Goal: Task Accomplishment & Management: Complete application form

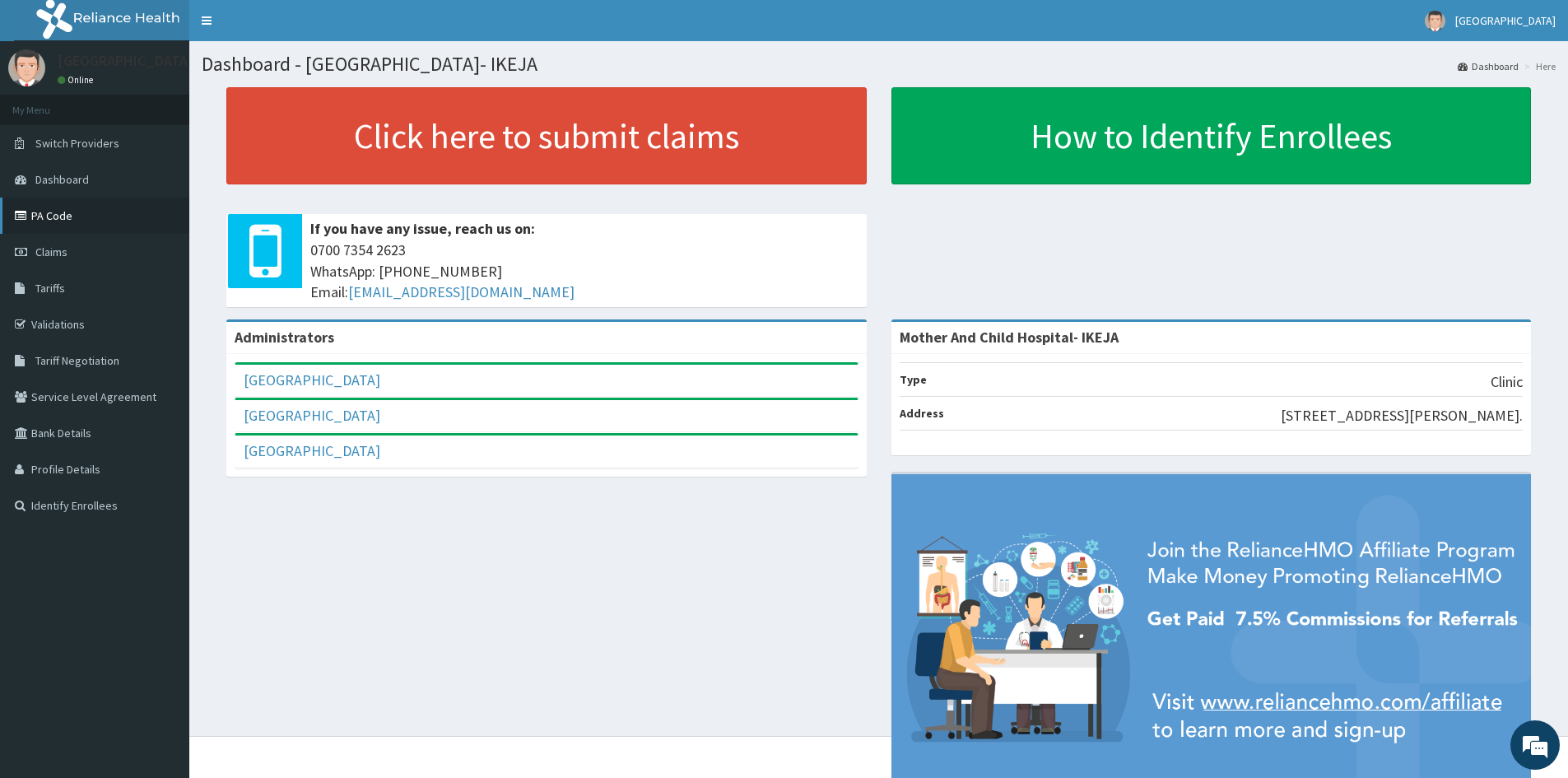
drag, startPoint x: 0, startPoint y: 0, endPoint x: 59, endPoint y: 213, distance: 221.0
click at [59, 213] on link "PA Code" at bounding box center [94, 216] width 189 height 36
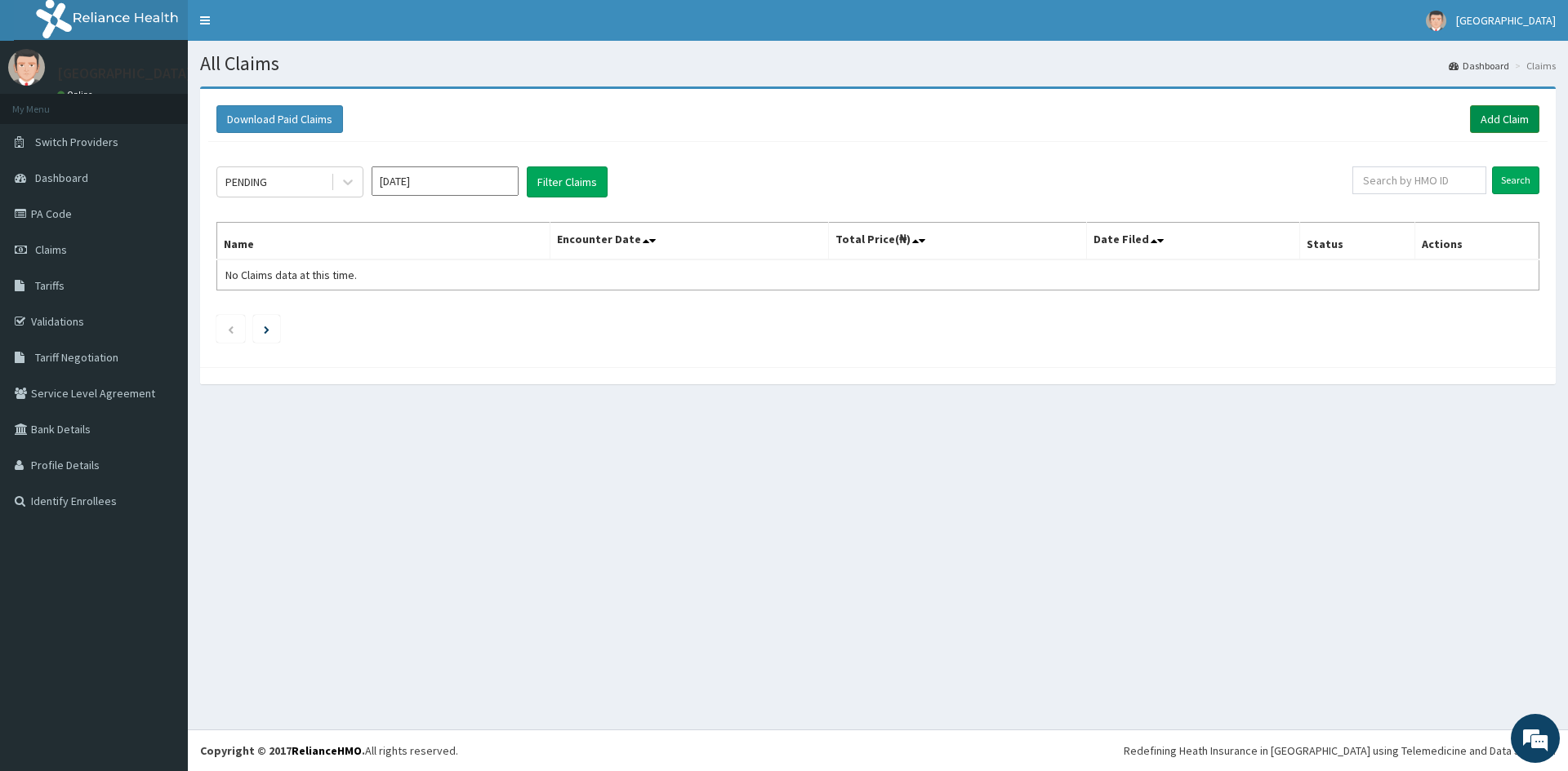
click at [1488, 113] on link "Add Claim" at bounding box center [1505, 119] width 69 height 28
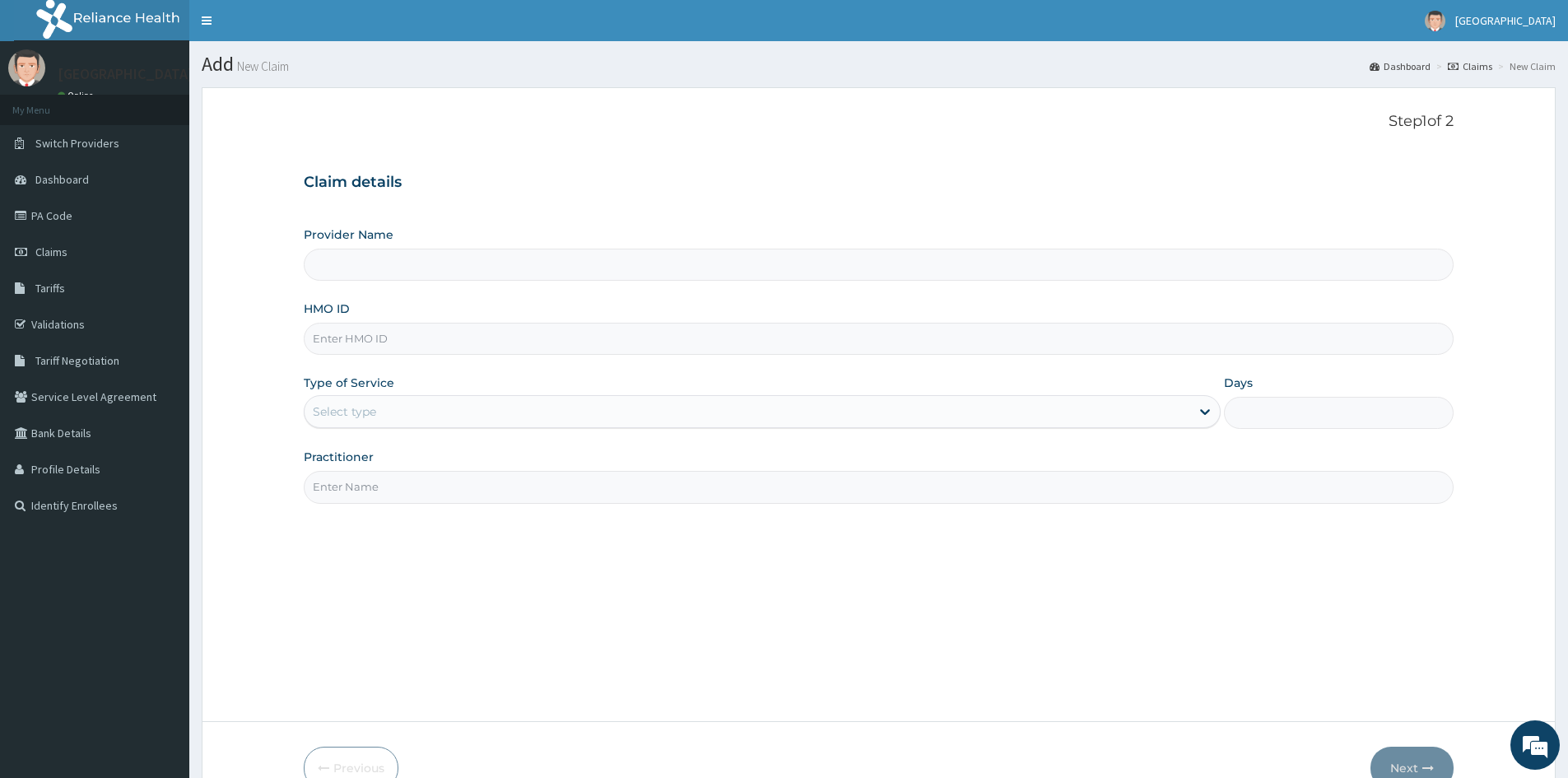
type input "Mother And Child Hospital- IKEJA"
click at [413, 347] on input "HMO ID" at bounding box center [878, 339] width 1150 height 32
type input "SWG/10010/A"
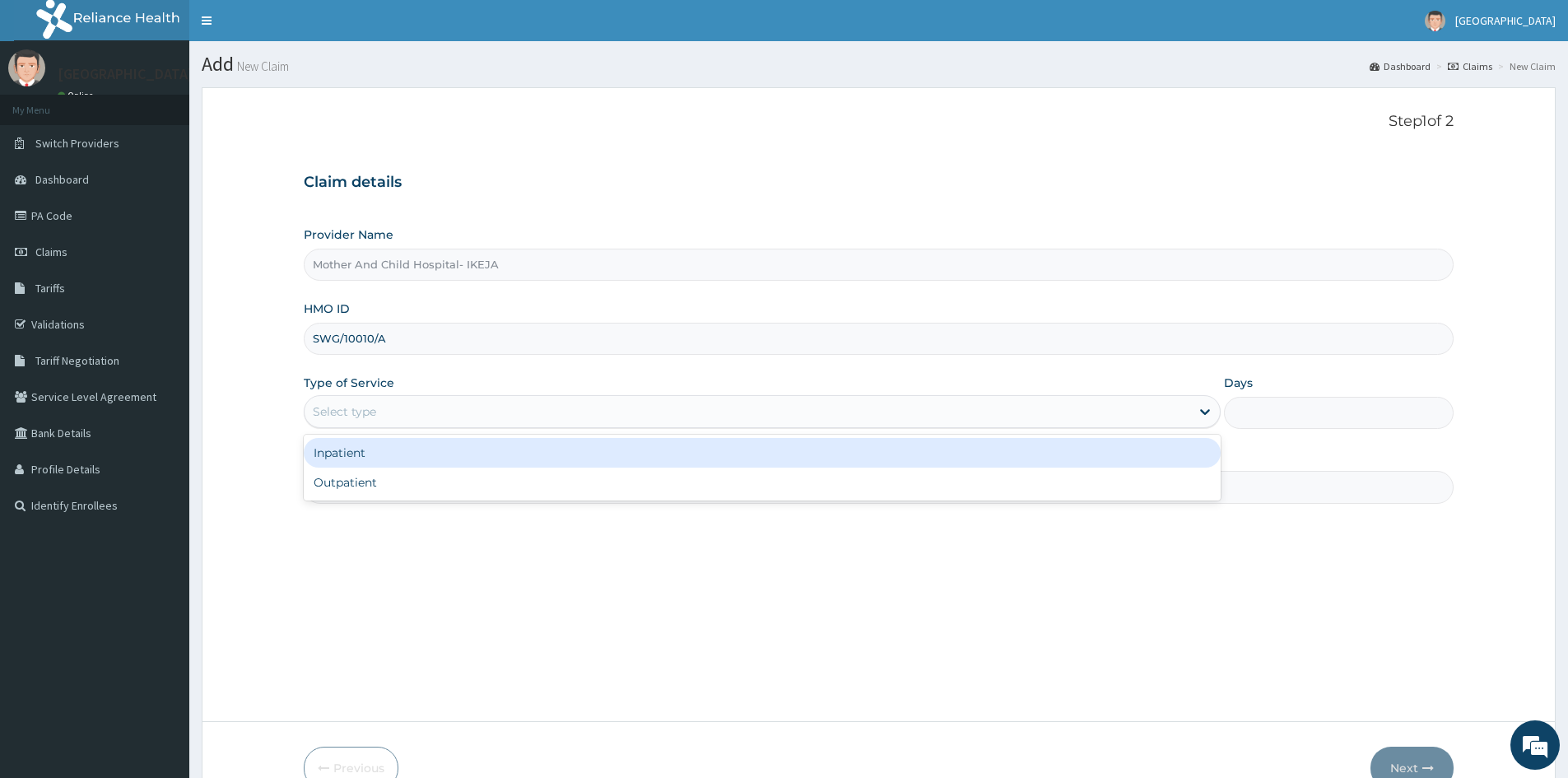
click at [385, 412] on div "Select type" at bounding box center [748, 412] width 885 height 26
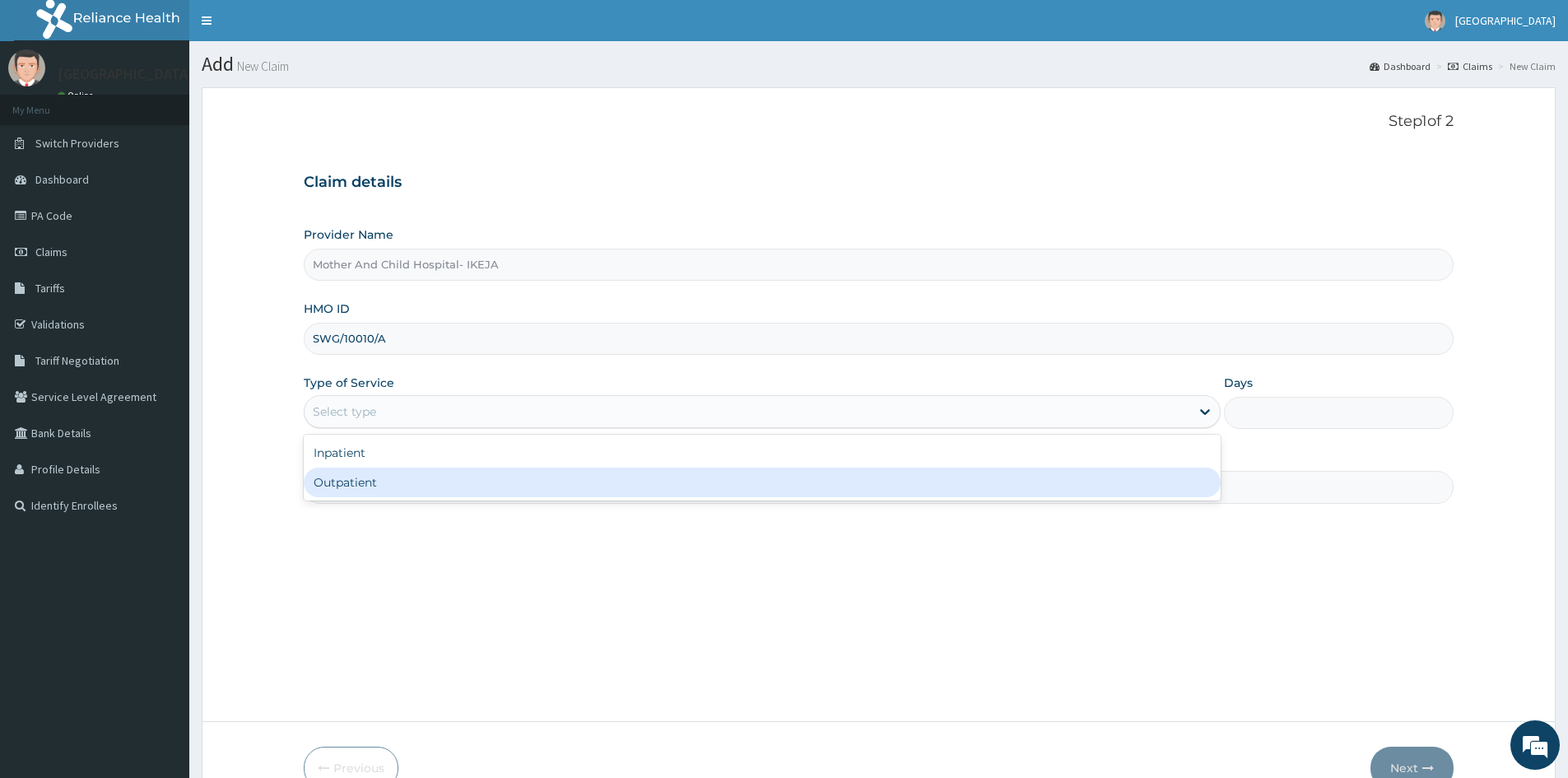
click at [373, 491] on div "Outpatient" at bounding box center [763, 483] width 917 height 30
type input "1"
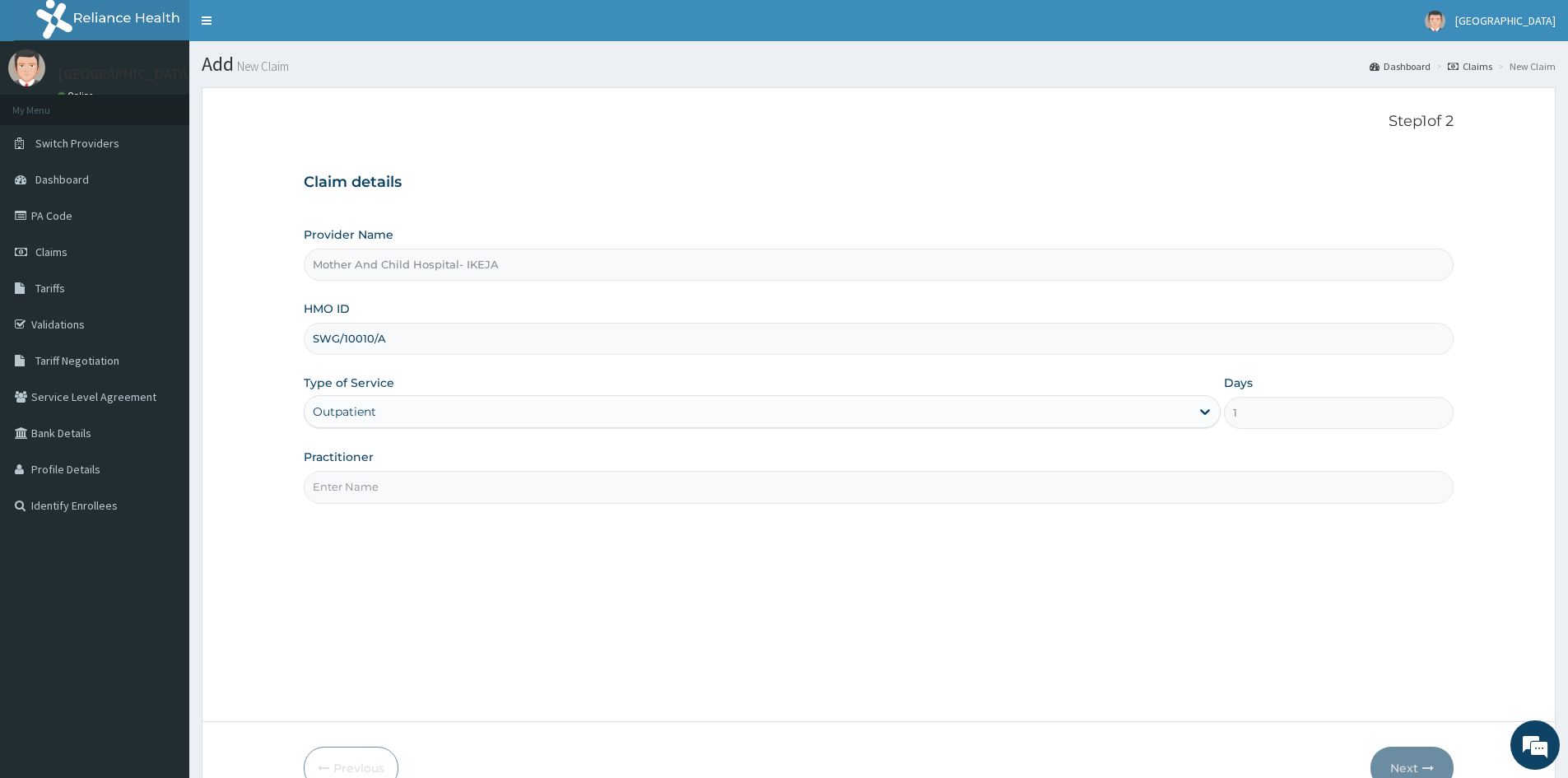
click at [357, 480] on input "Practitioner" at bounding box center [878, 487] width 1150 height 32
type input "DR EKPETTE"
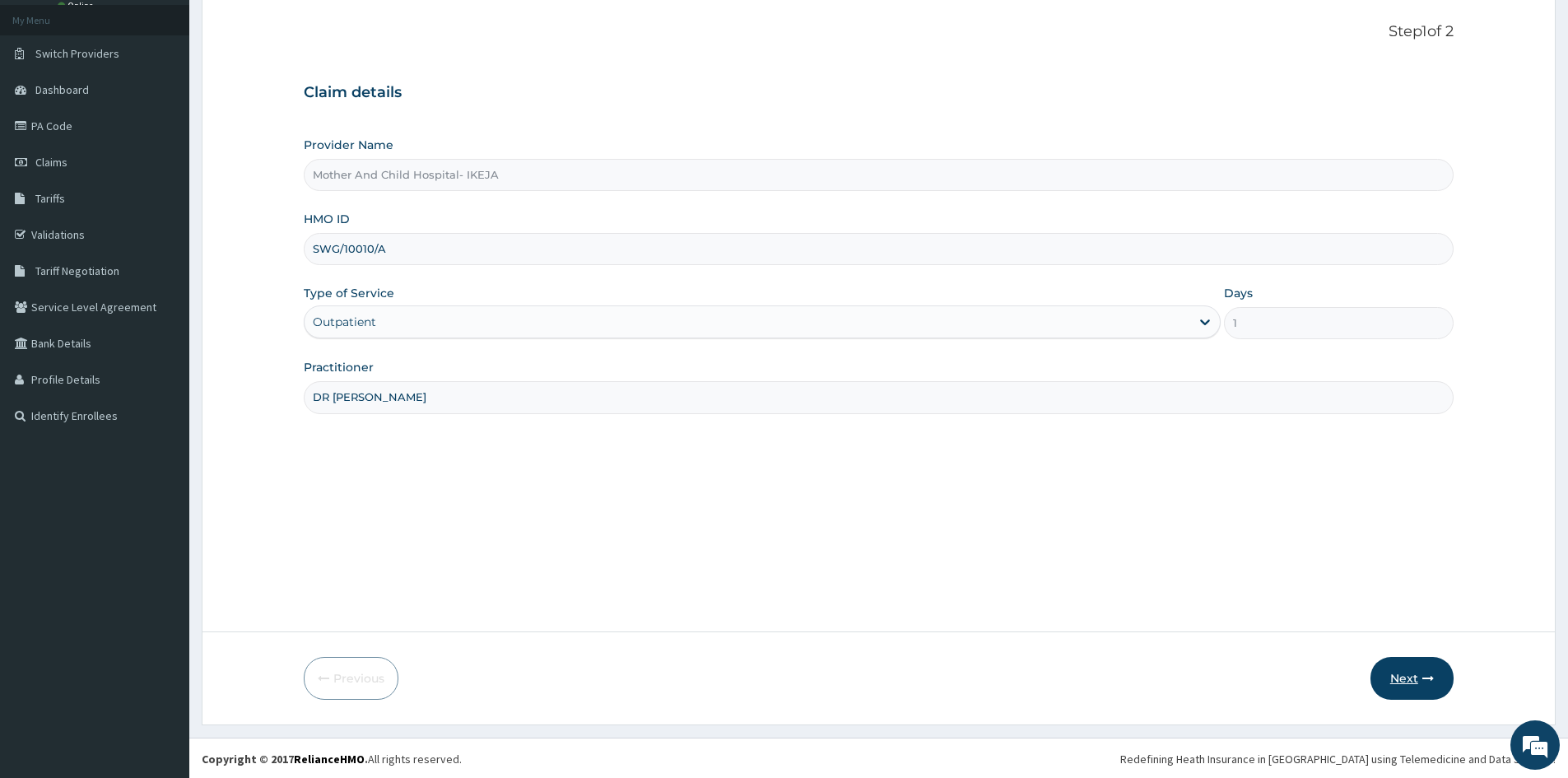
scroll to position [91, 0]
click at [1412, 676] on button "Next" at bounding box center [1411, 677] width 83 height 43
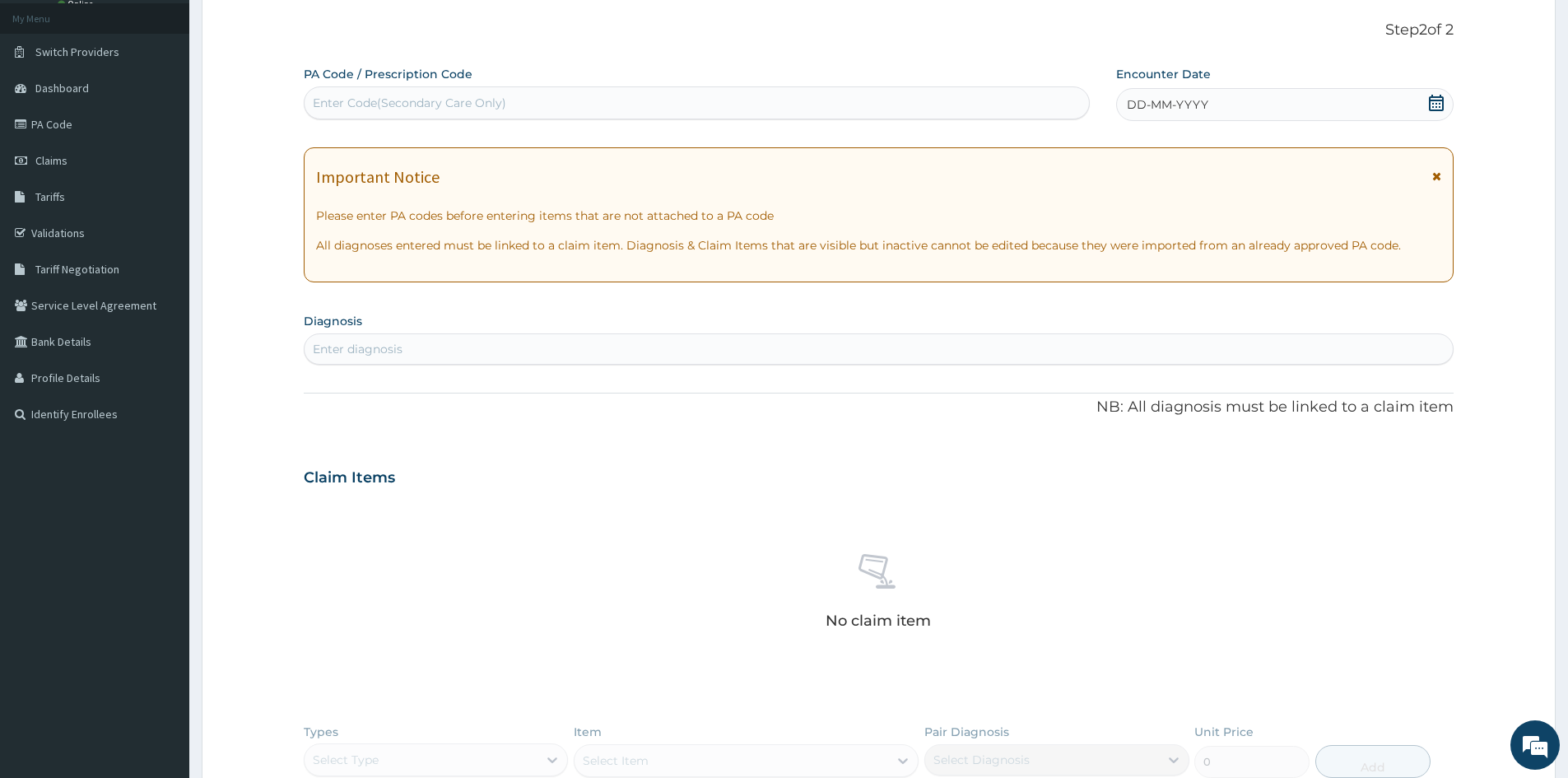
click at [533, 102] on div "Enter Code(Secondary Care Only)" at bounding box center [697, 103] width 784 height 26
type input "PA/1374E5"
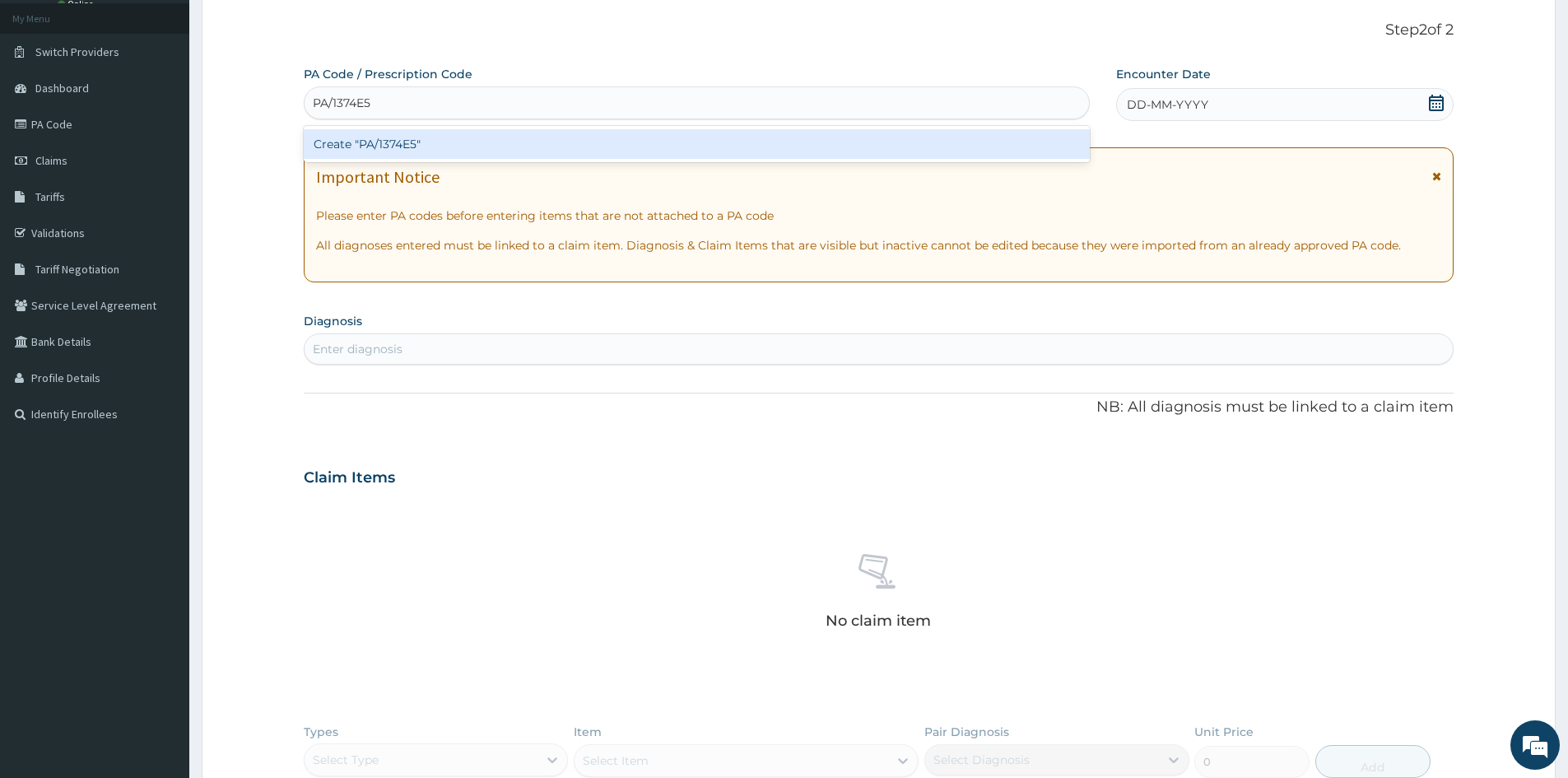
click at [472, 146] on div "Create "PA/1374E5"" at bounding box center [697, 144] width 786 height 30
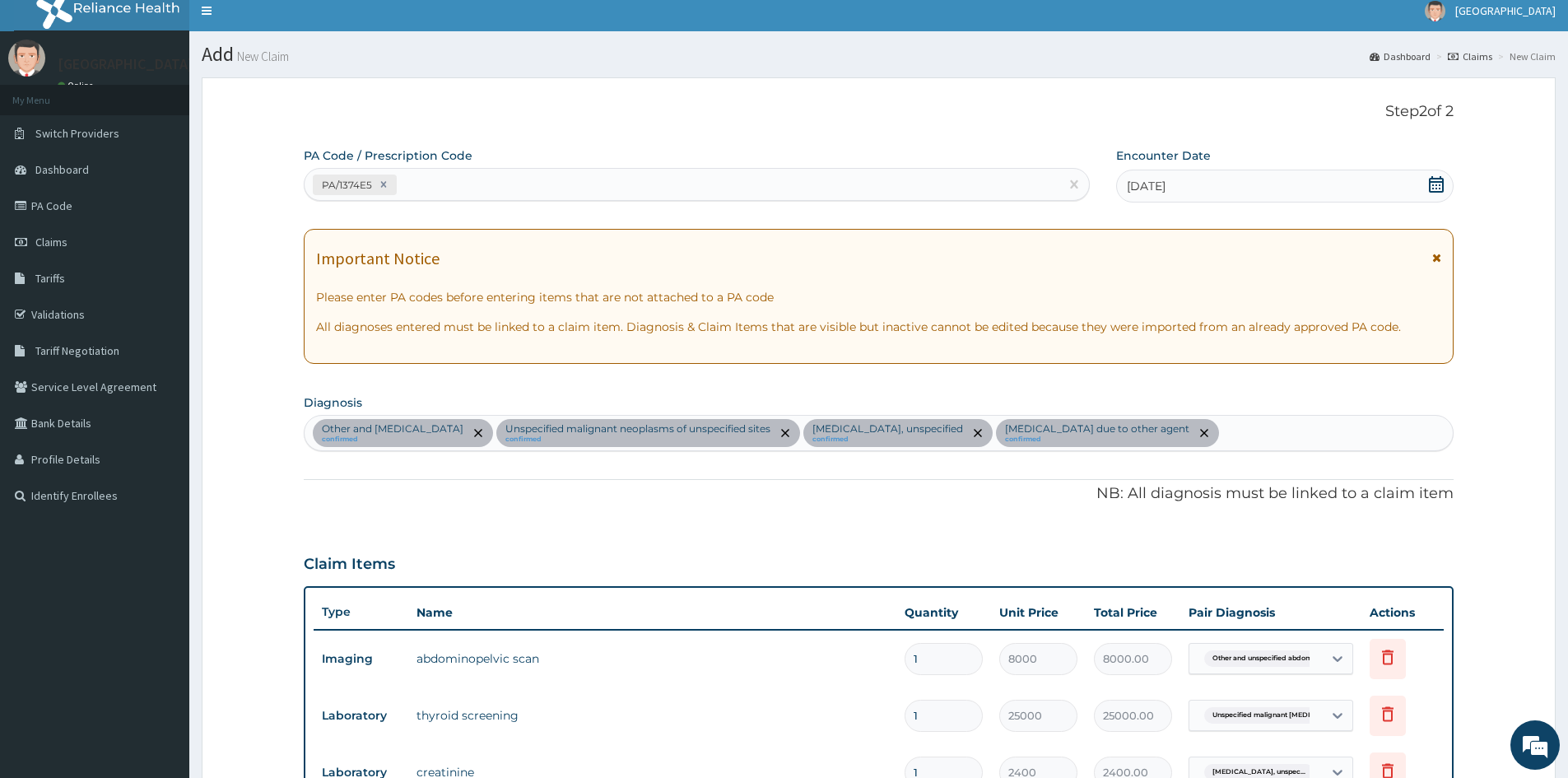
scroll to position [0, 0]
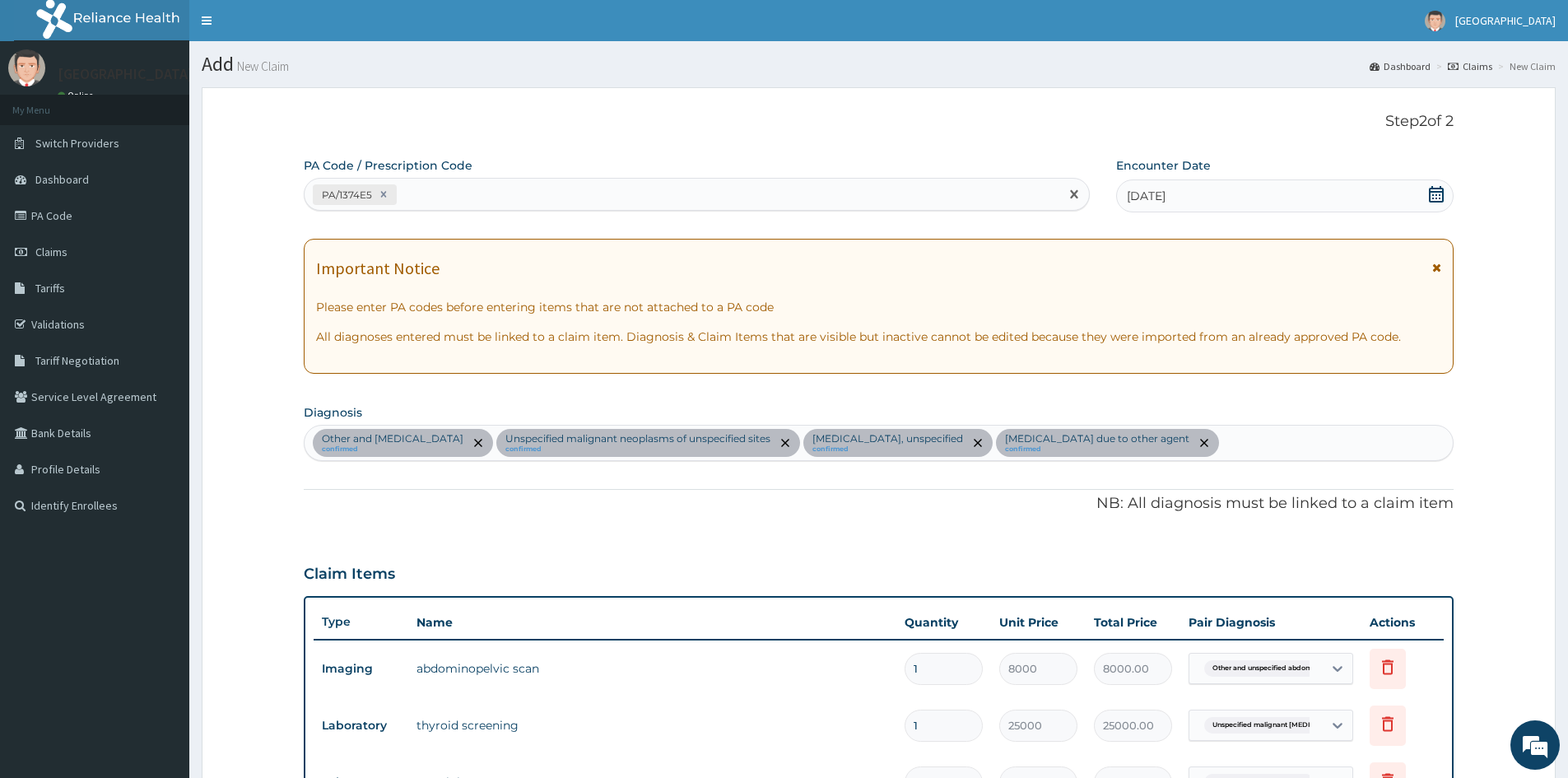
click at [422, 185] on div "PA/1374E5" at bounding box center [682, 194] width 755 height 27
type input "PA/32E2EE"
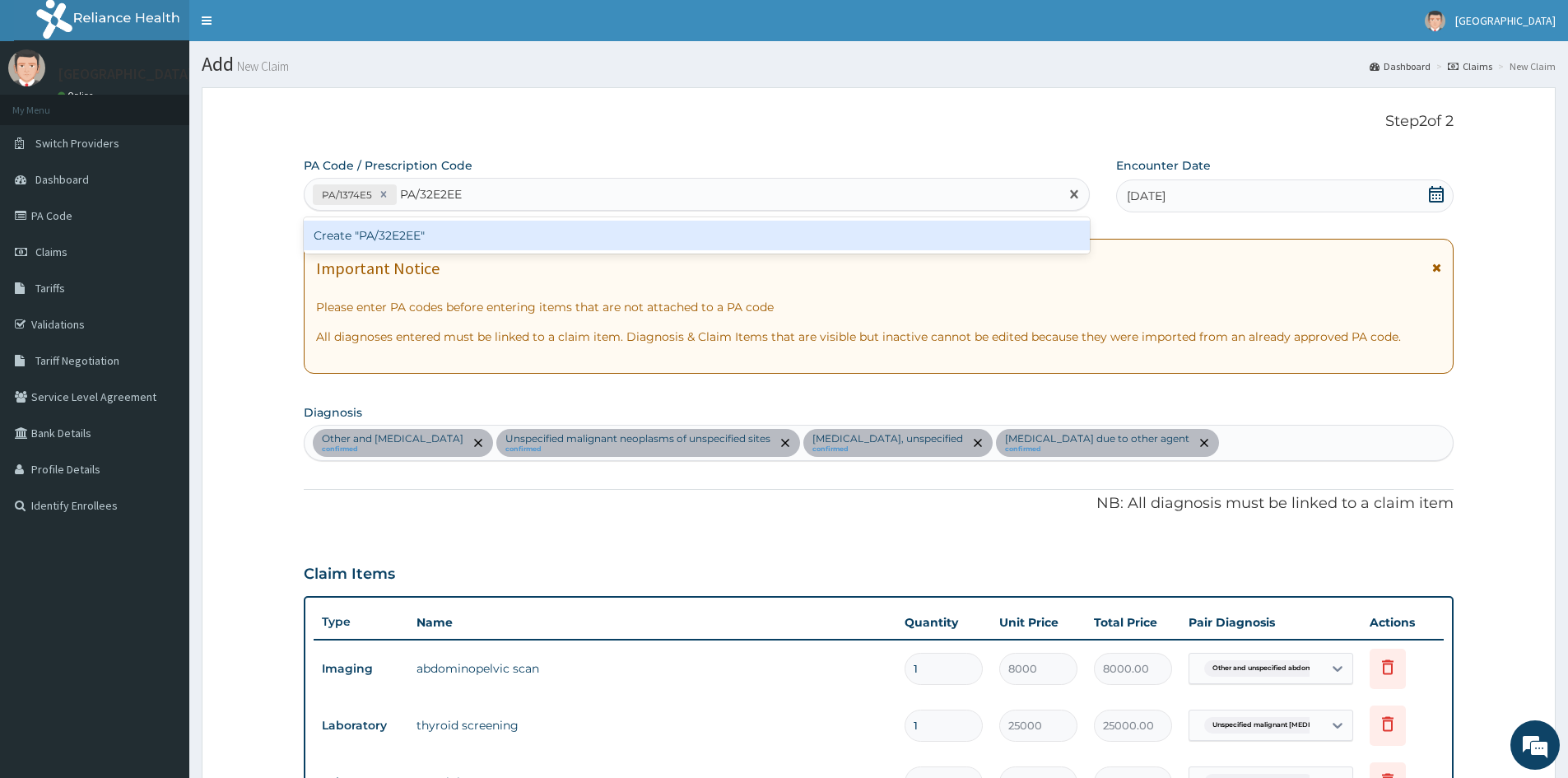
click at [434, 235] on div "Create "PA/32E2EE"" at bounding box center [697, 236] width 786 height 30
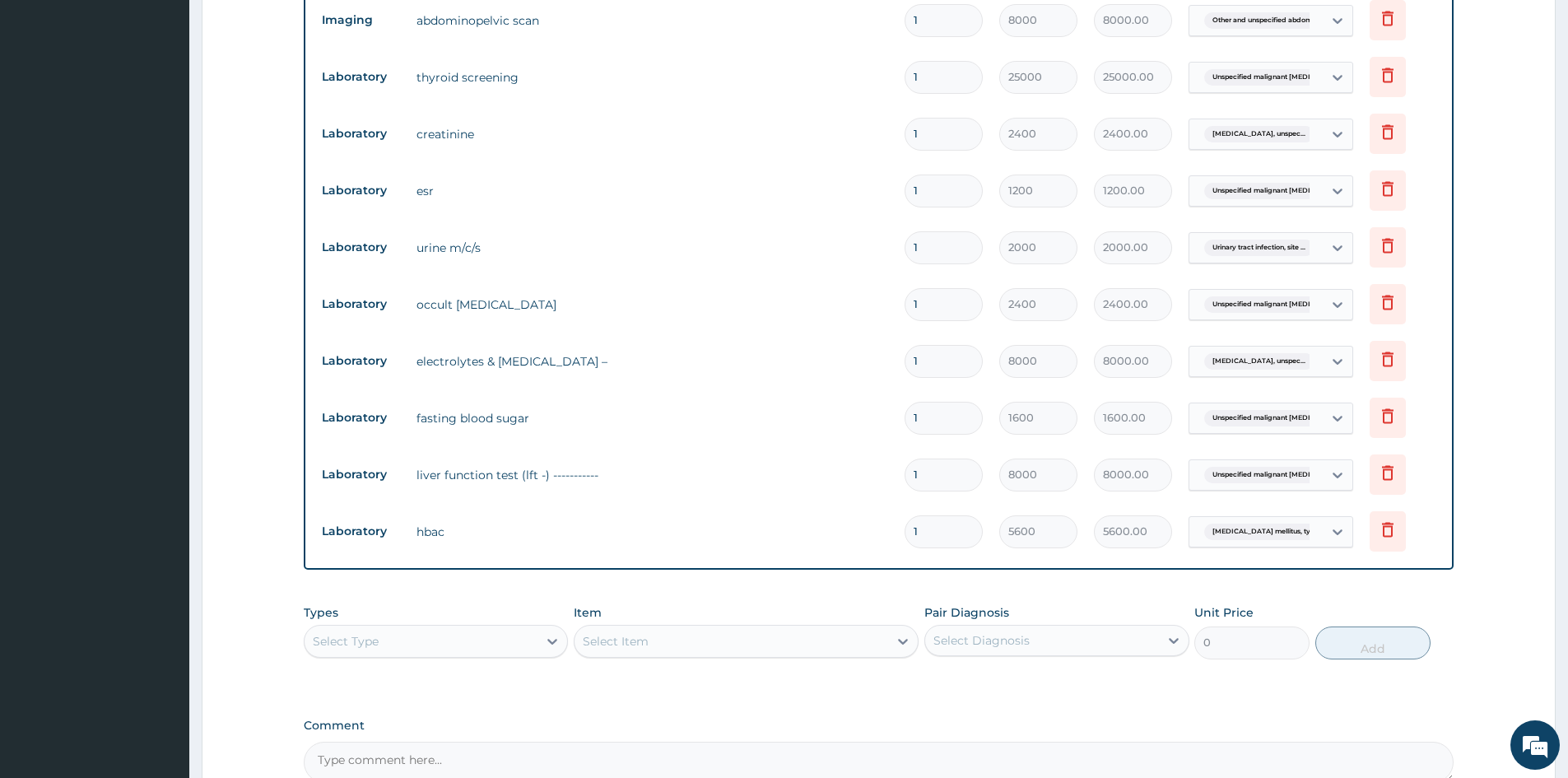
scroll to position [822, 0]
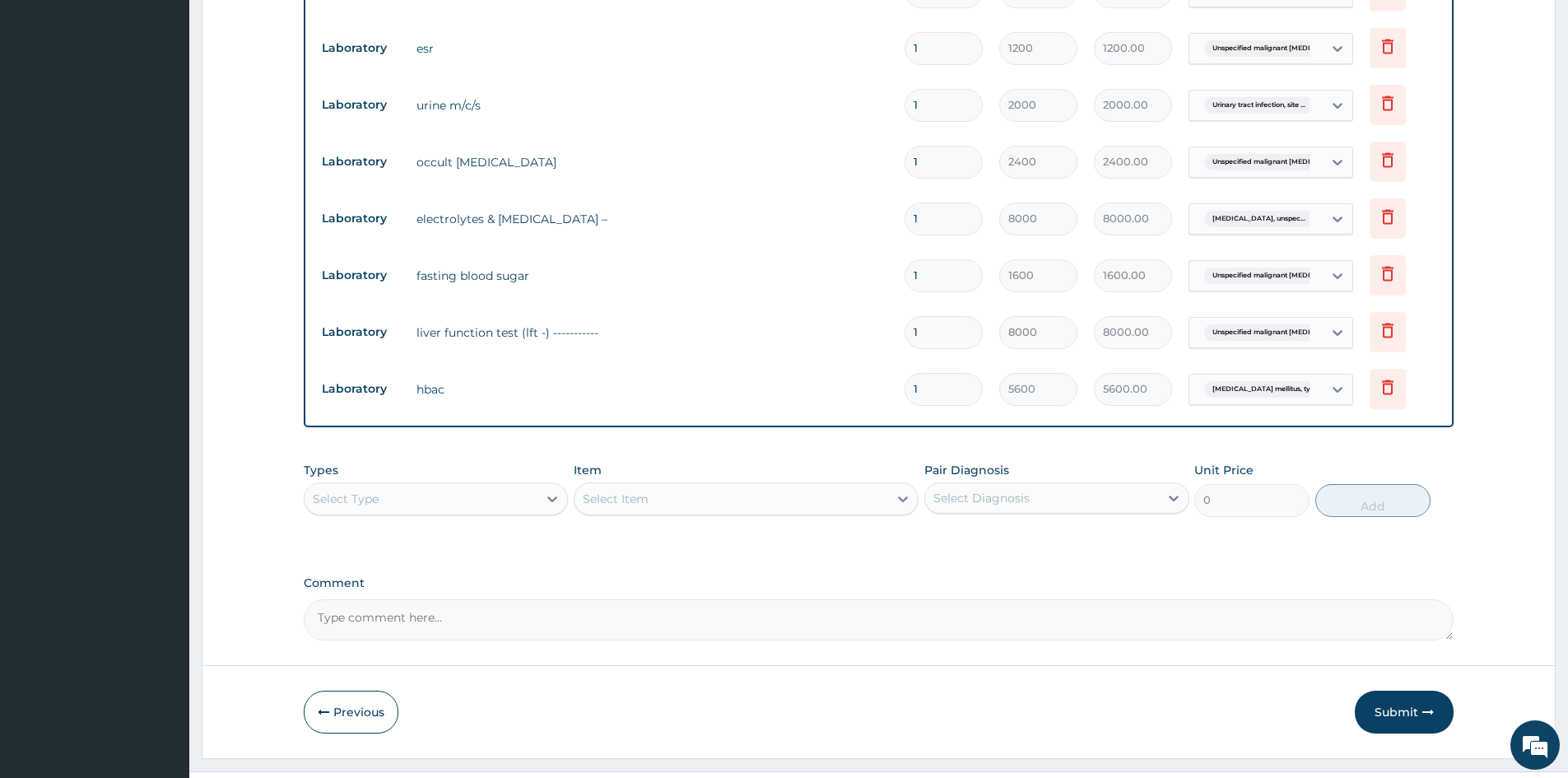
click at [500, 492] on div "Select Type" at bounding box center [421, 499] width 233 height 26
click at [365, 600] on div "Procedures" at bounding box center [436, 600] width 264 height 30
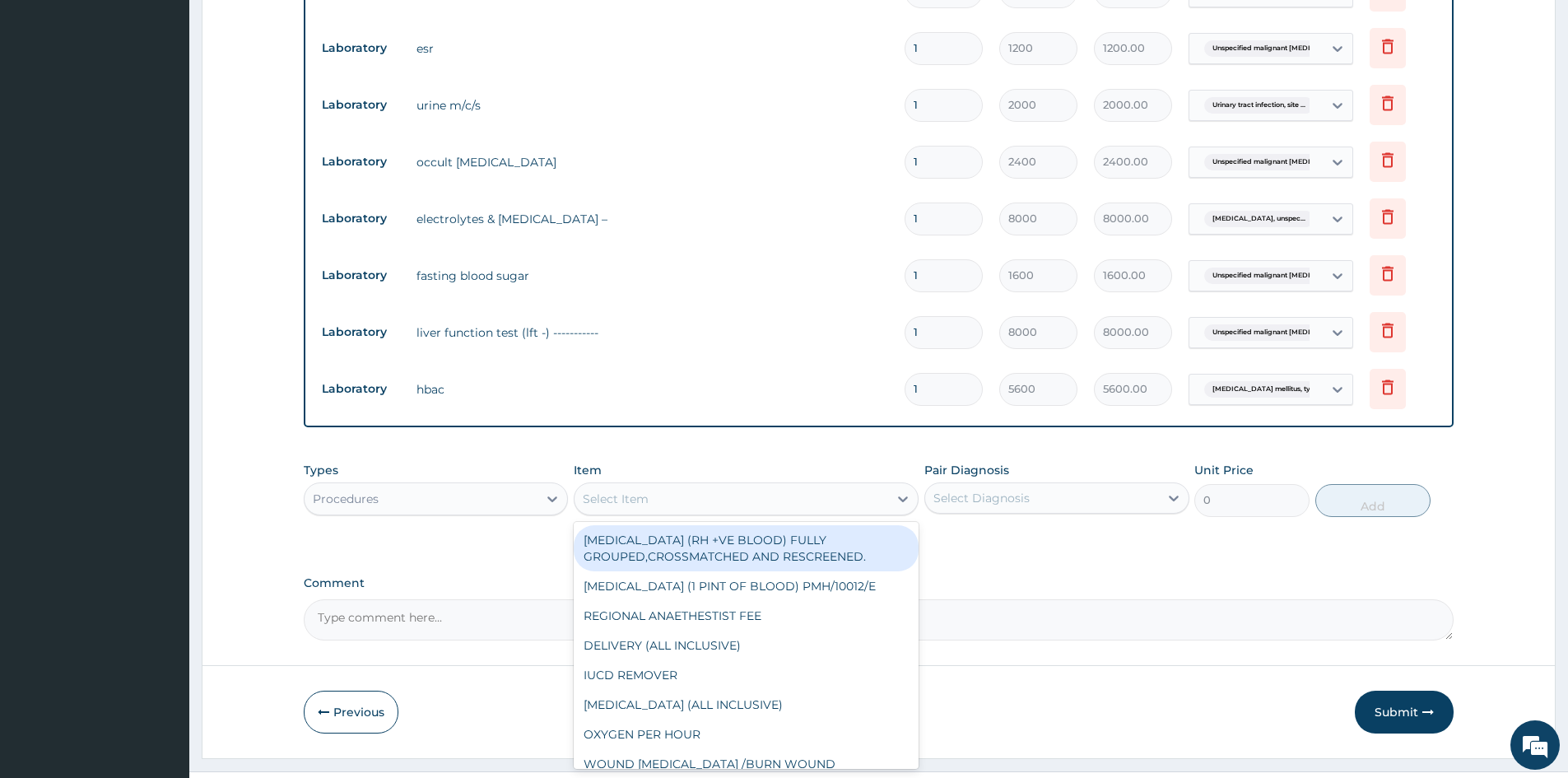
click at [610, 502] on div "Select Item" at bounding box center [616, 499] width 66 height 16
type input "GP"
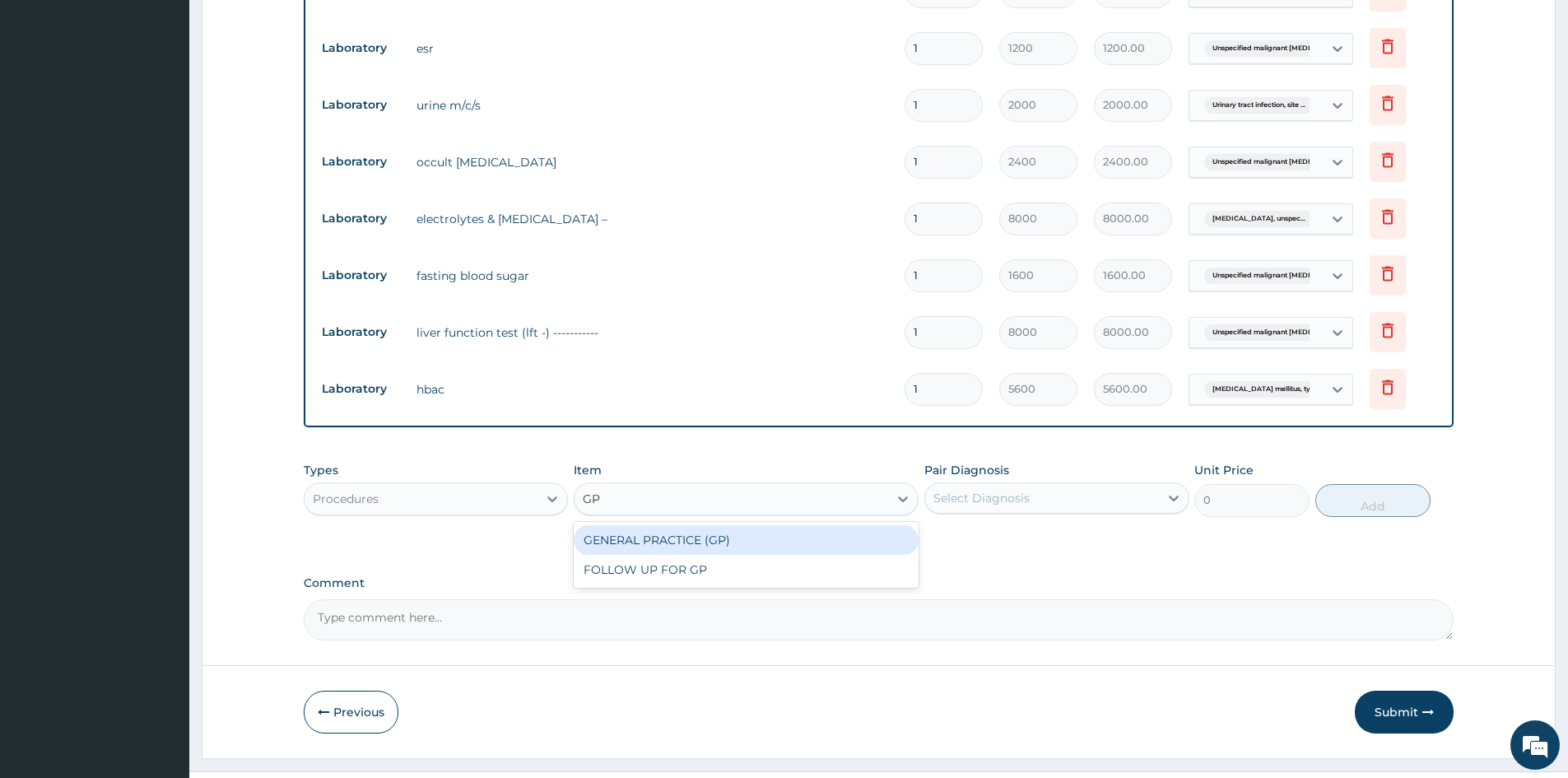
click at [601, 536] on div "GENERAL PRACTICE (GP)" at bounding box center [746, 541] width 345 height 30
type input "4000"
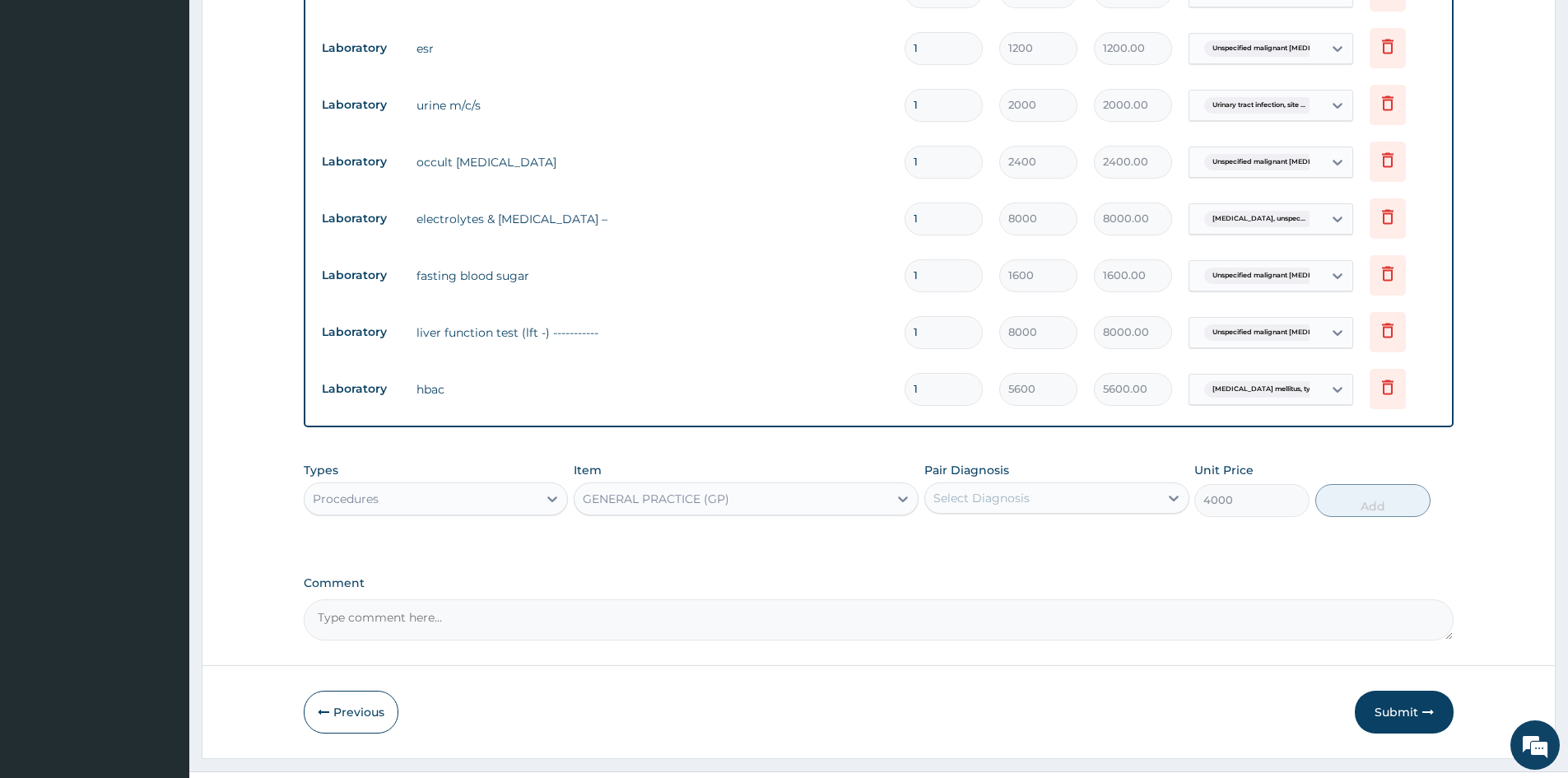
click at [953, 495] on div "Select Diagnosis" at bounding box center [981, 498] width 96 height 16
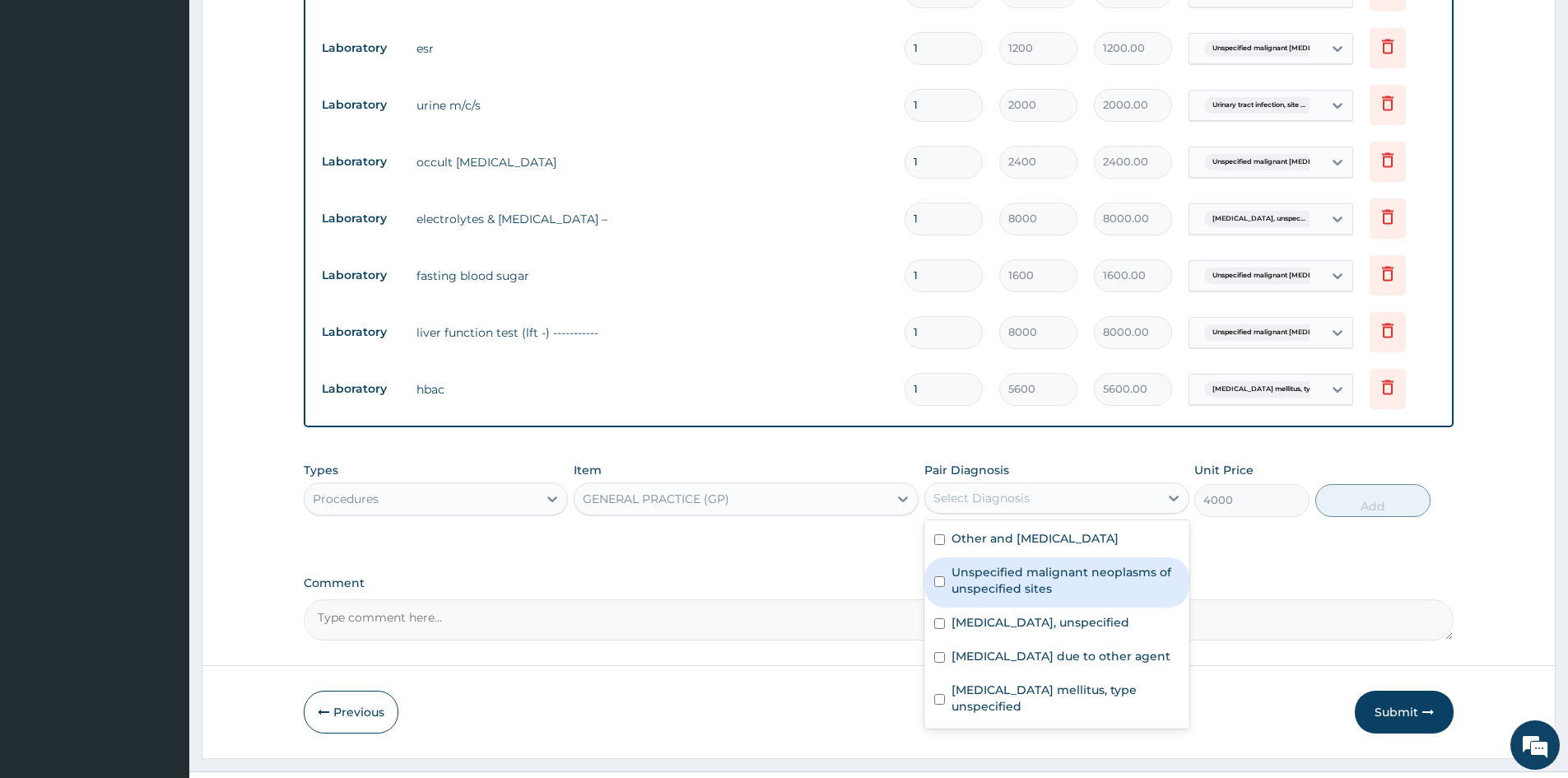
click at [936, 586] on input "checkbox" at bounding box center [939, 582] width 11 height 11
checkbox input "true"
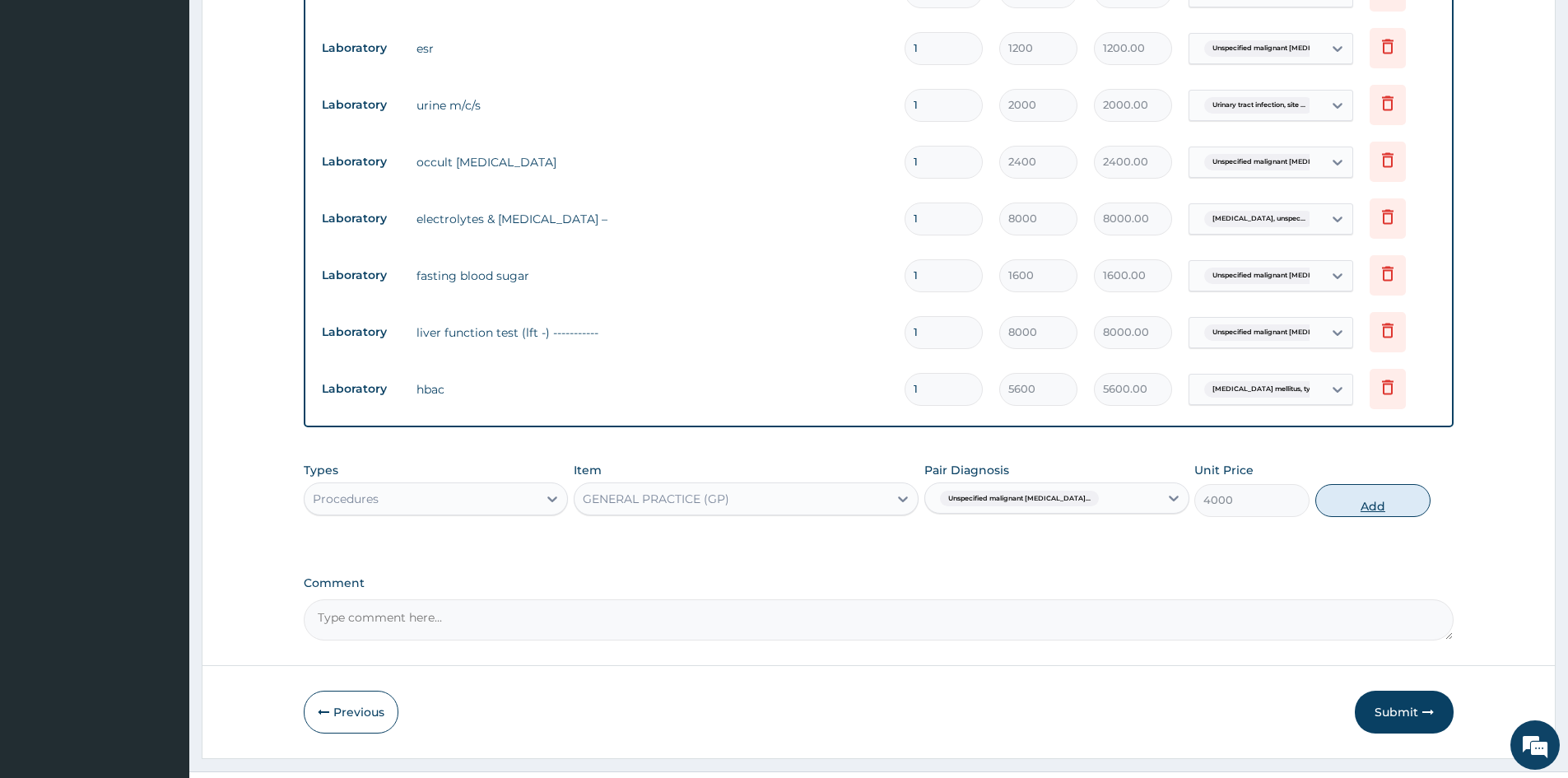
click at [1351, 502] on button "Add" at bounding box center [1372, 500] width 115 height 33
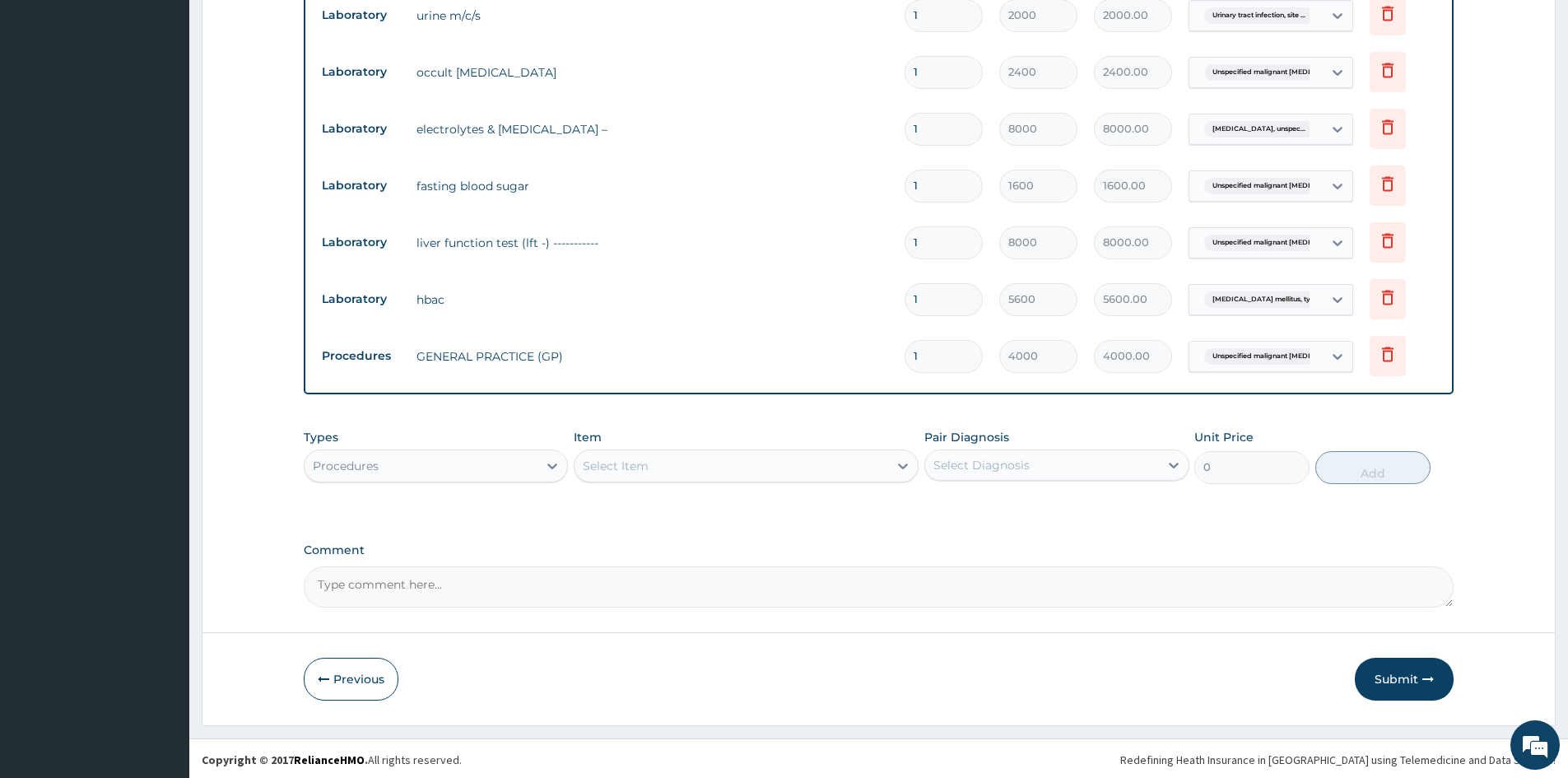
scroll to position [914, 0]
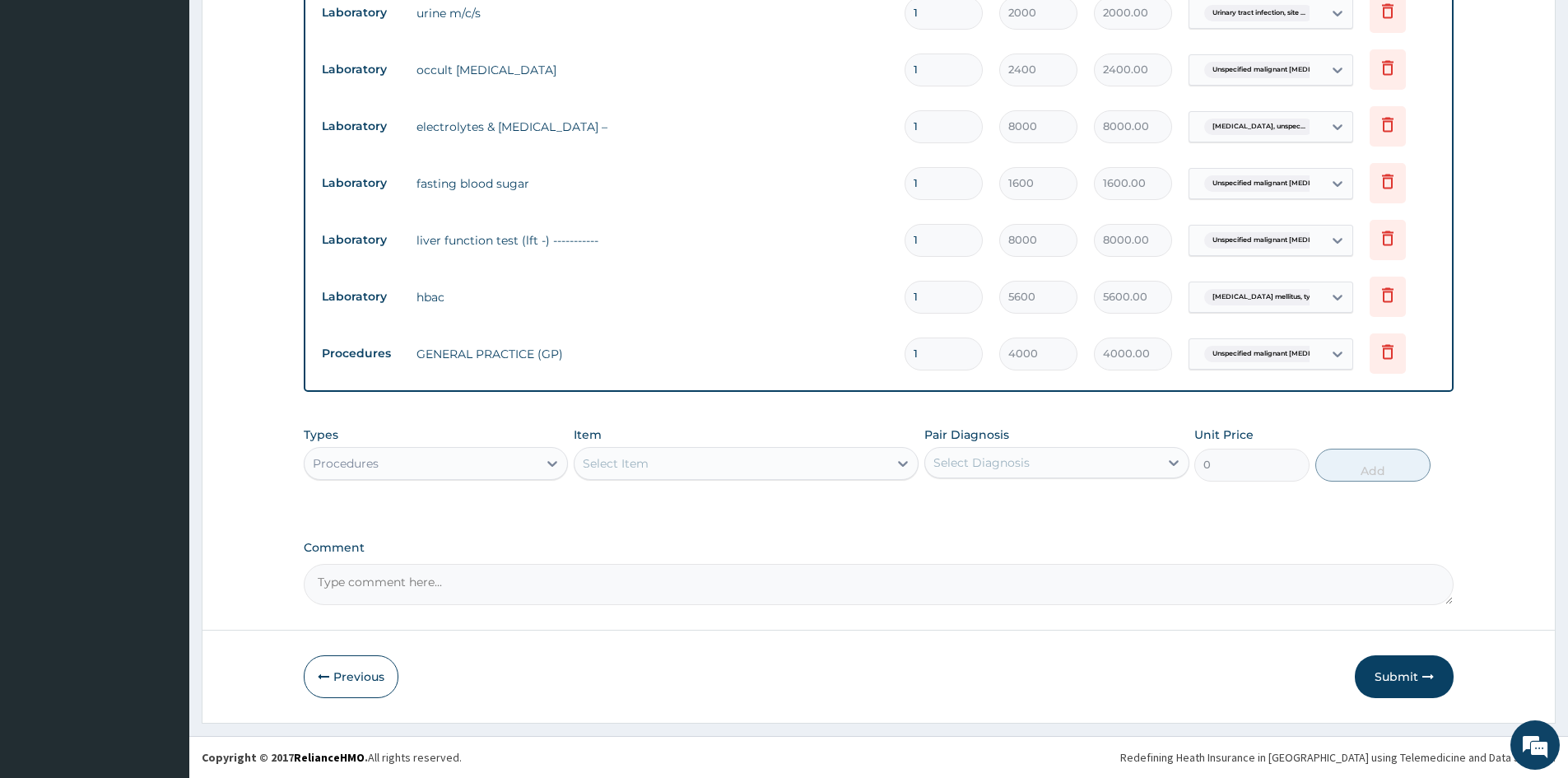
click at [430, 460] on div "Procedures" at bounding box center [421, 464] width 233 height 26
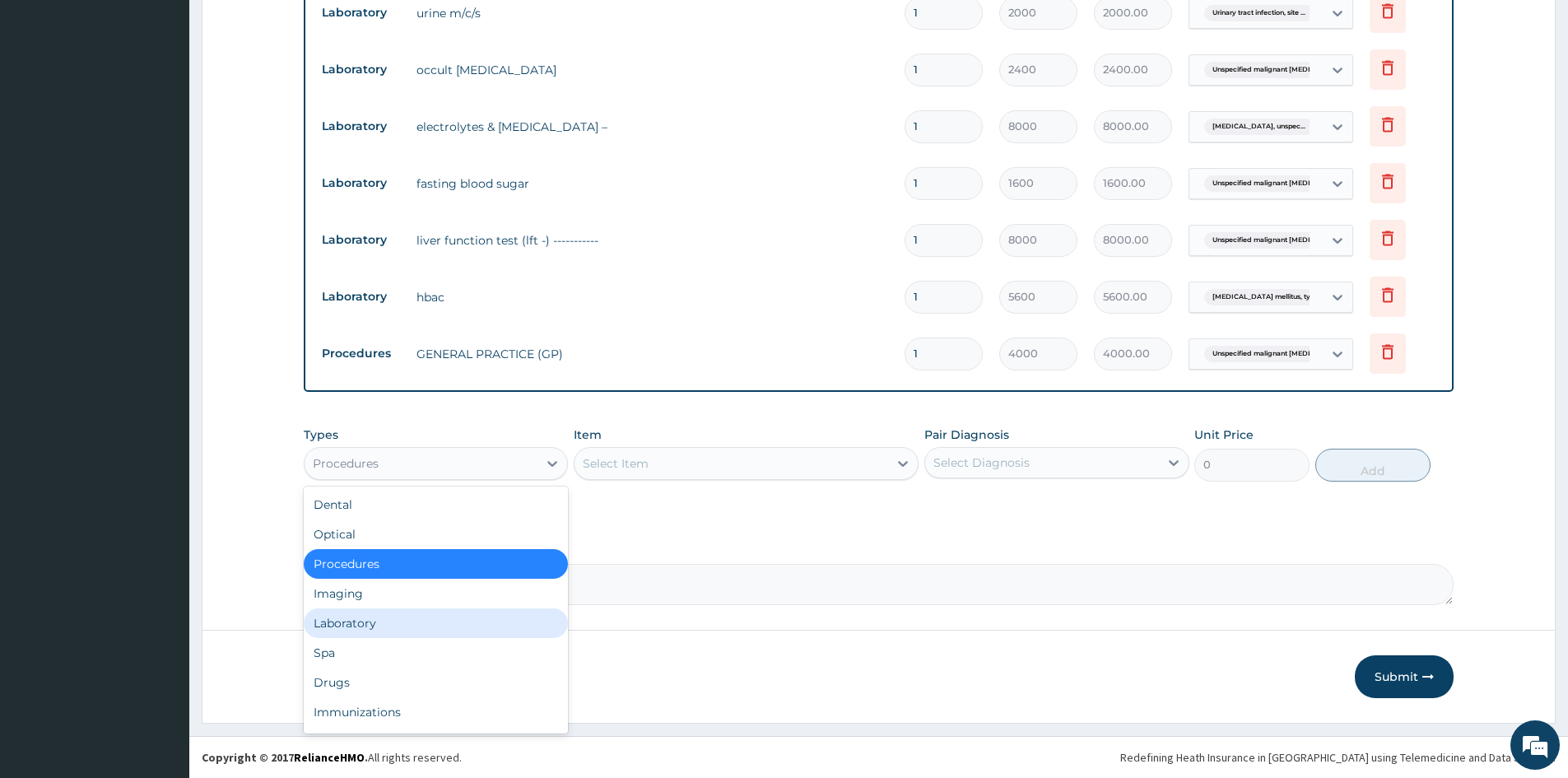
click at [369, 625] on div "Laboratory" at bounding box center [436, 624] width 264 height 30
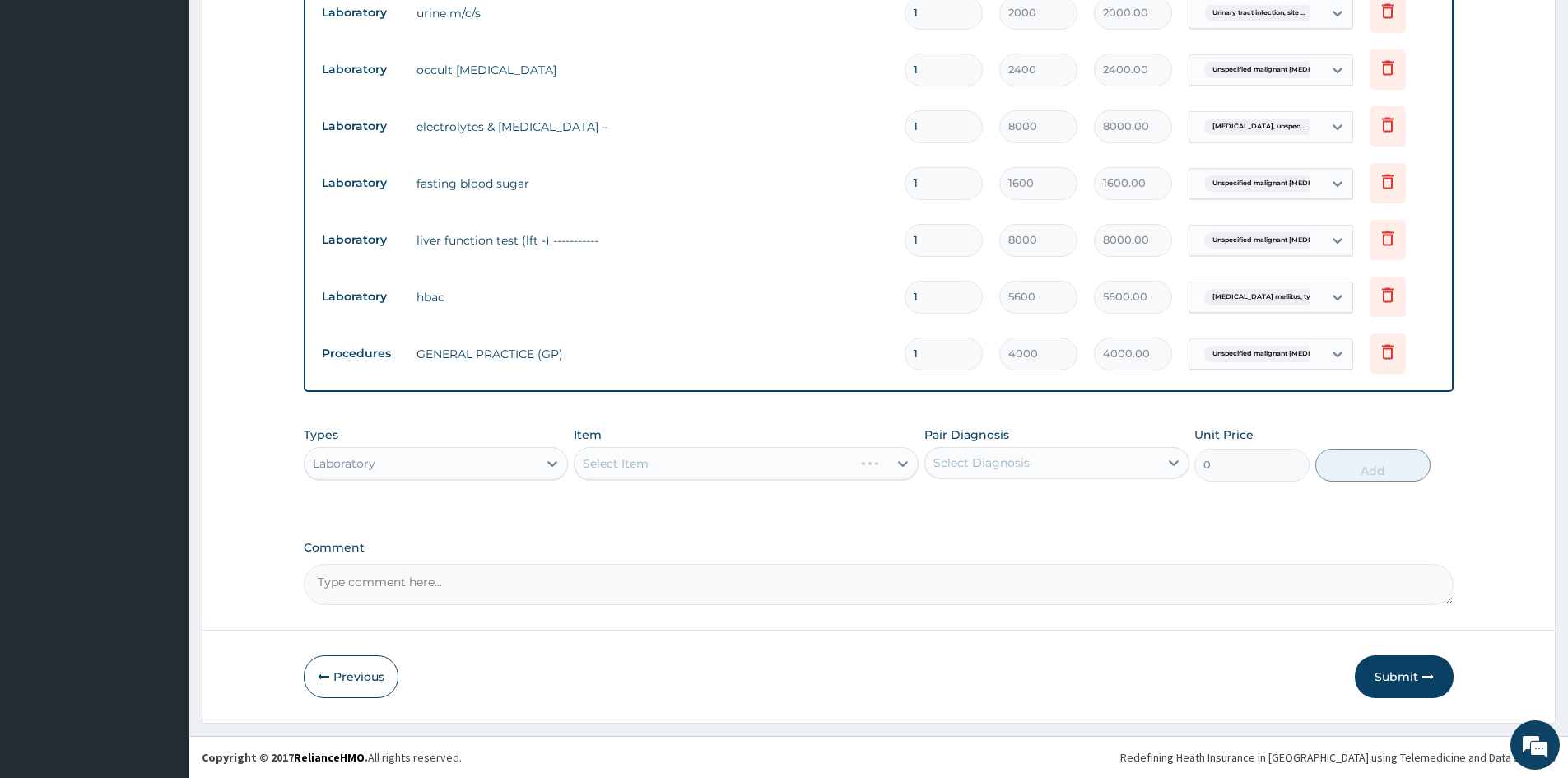
click at [619, 464] on div "Select Item" at bounding box center [746, 463] width 345 height 33
click at [619, 464] on div "Select Item" at bounding box center [616, 464] width 66 height 16
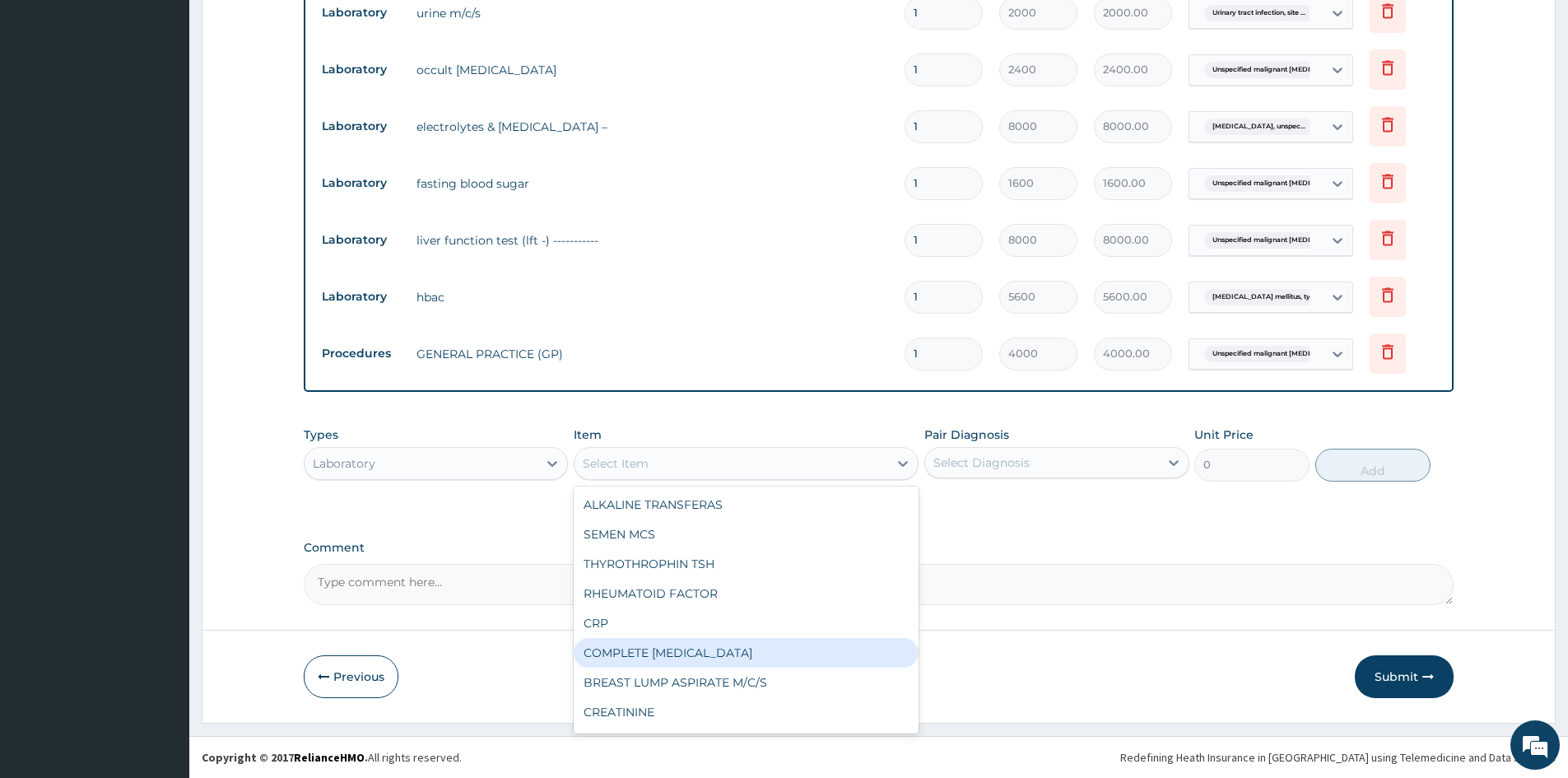
click at [653, 658] on div "COMPLETE URINALYSIS" at bounding box center [746, 653] width 345 height 30
type input "1200"
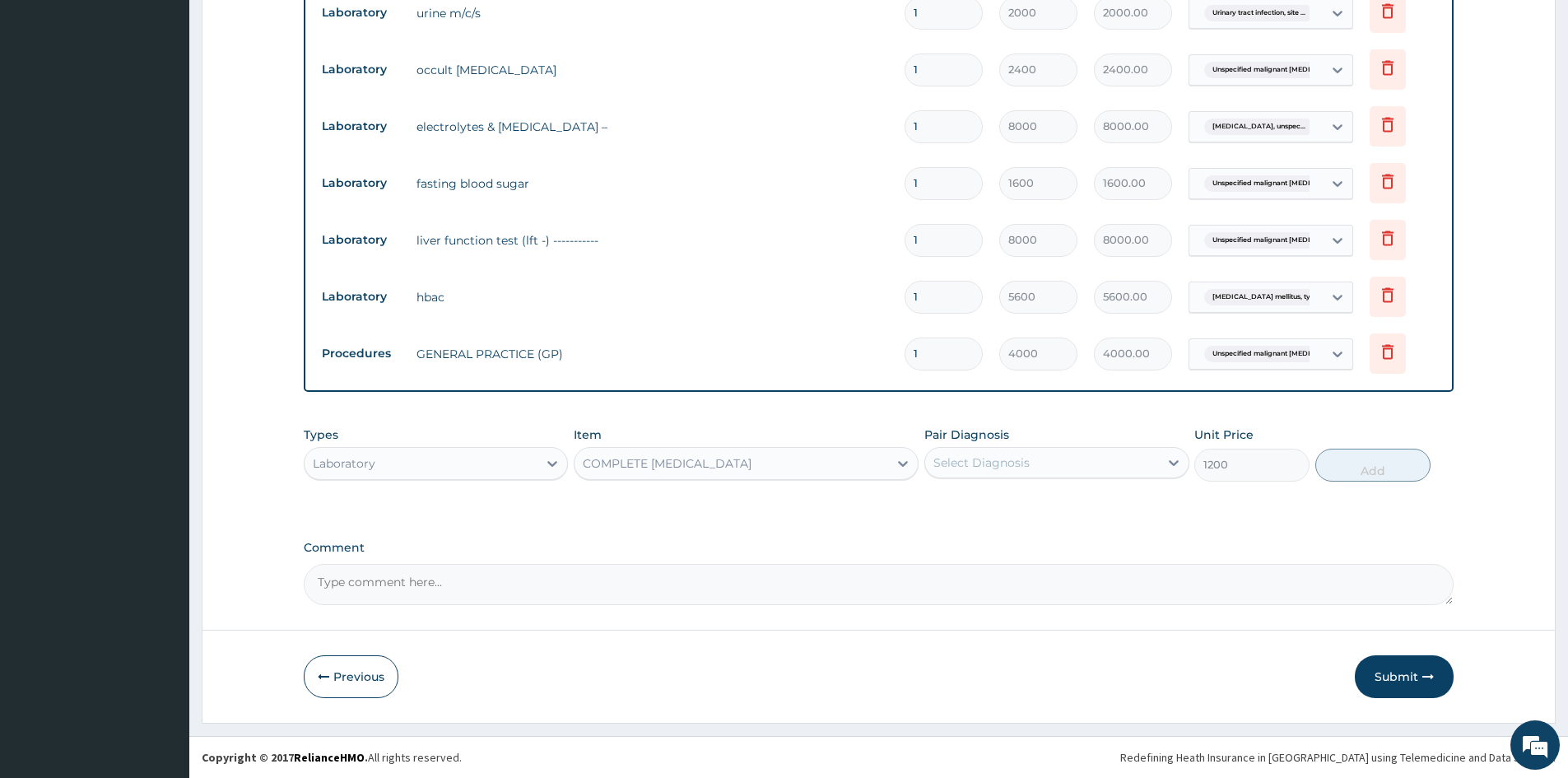
click at [954, 461] on div "Select Diagnosis" at bounding box center [981, 463] width 96 height 16
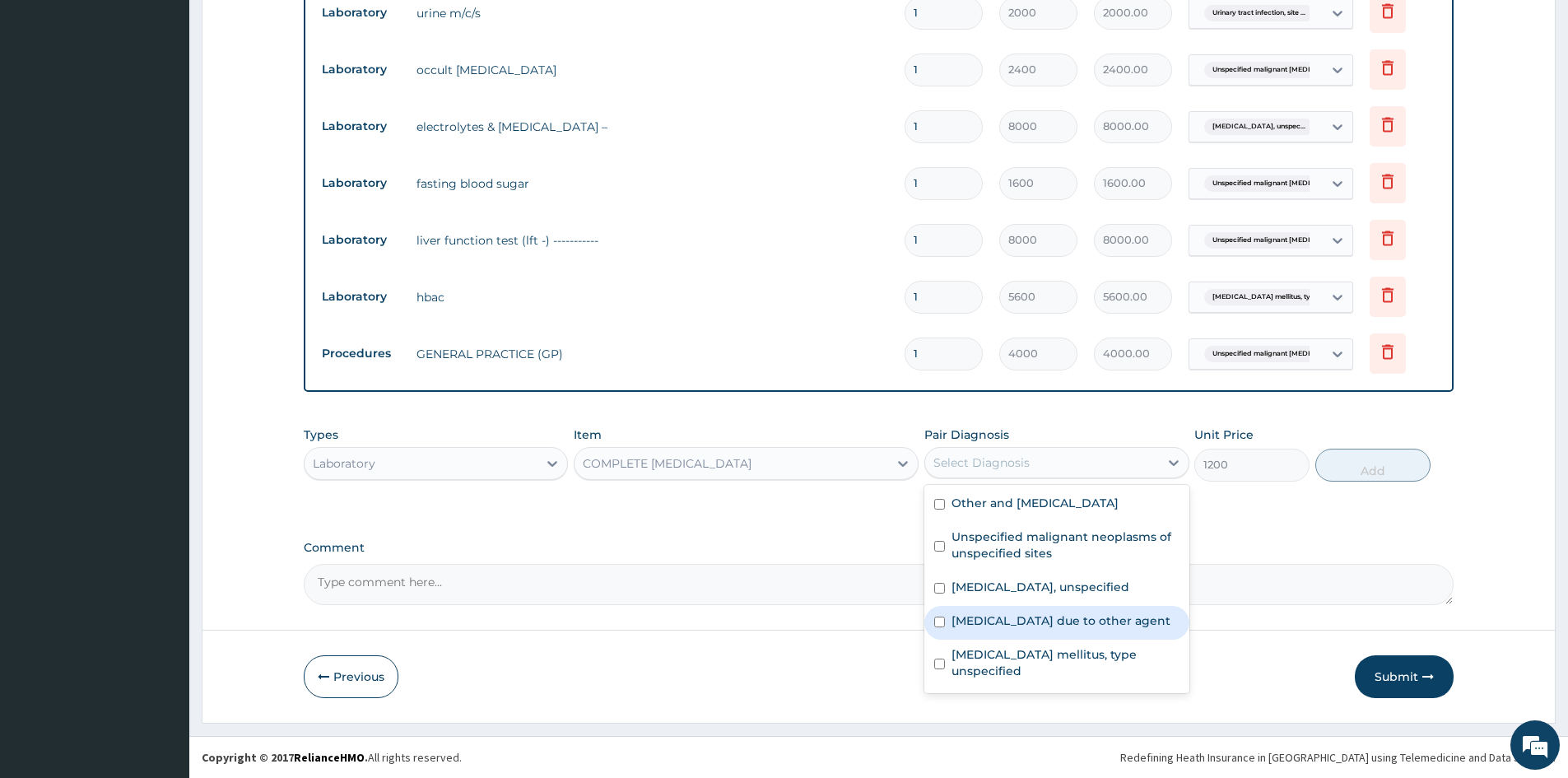
click at [933, 629] on div "Urinary tract infection, site not specified due to other agent" at bounding box center [1056, 623] width 264 height 34
checkbox input "true"
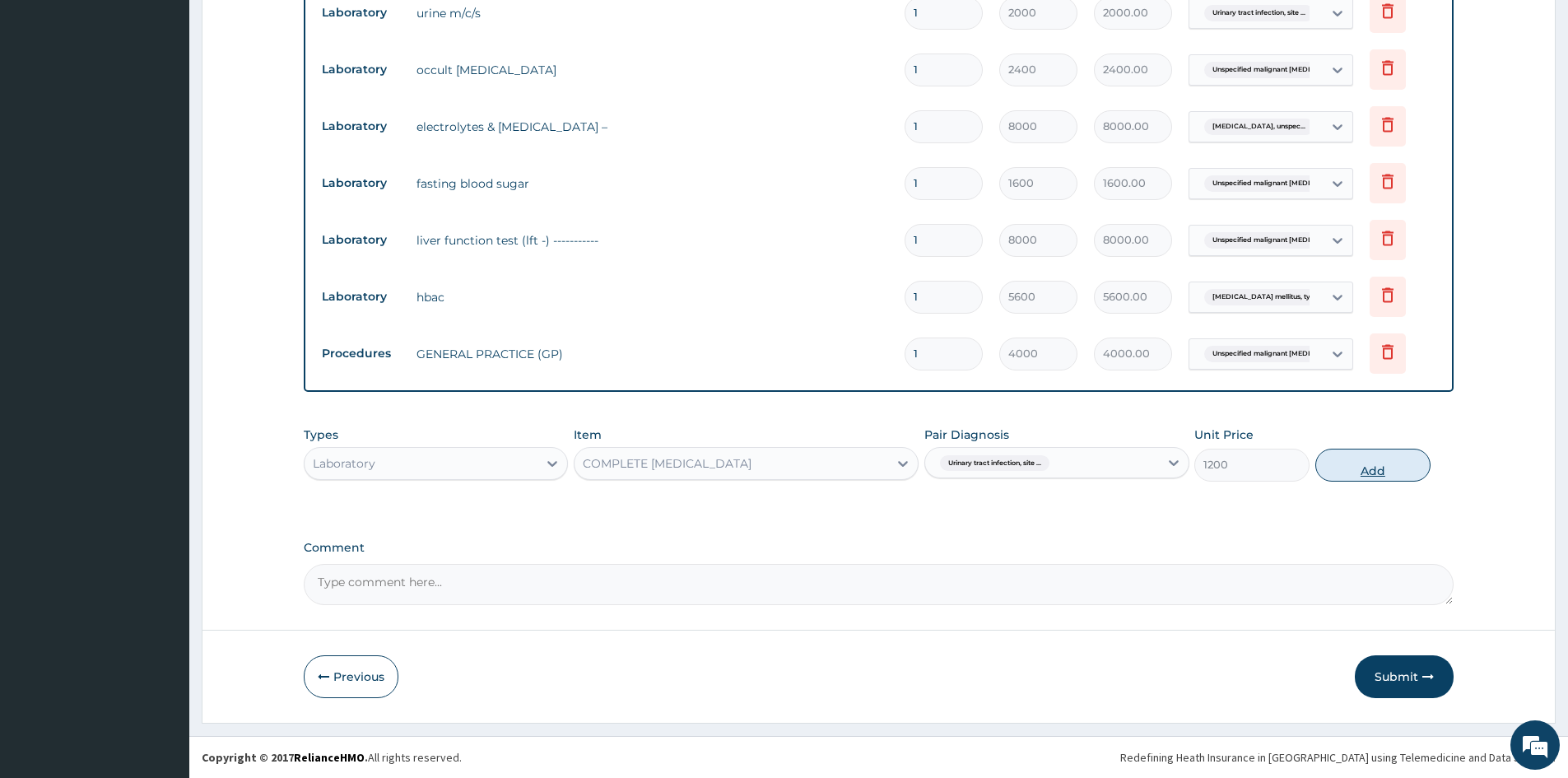
click at [1376, 472] on button "Add" at bounding box center [1372, 465] width 115 height 33
type input "0"
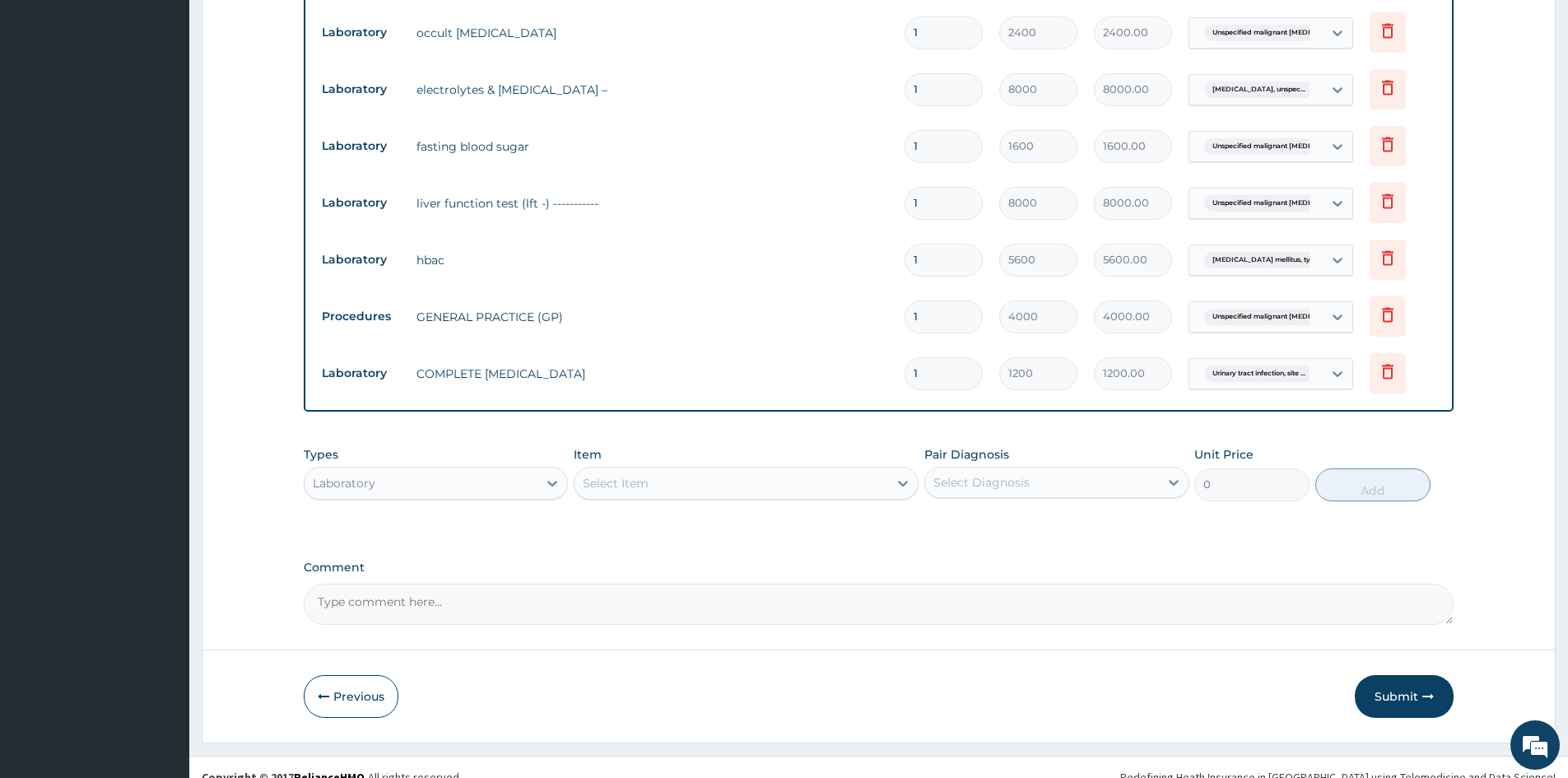
scroll to position [971, 0]
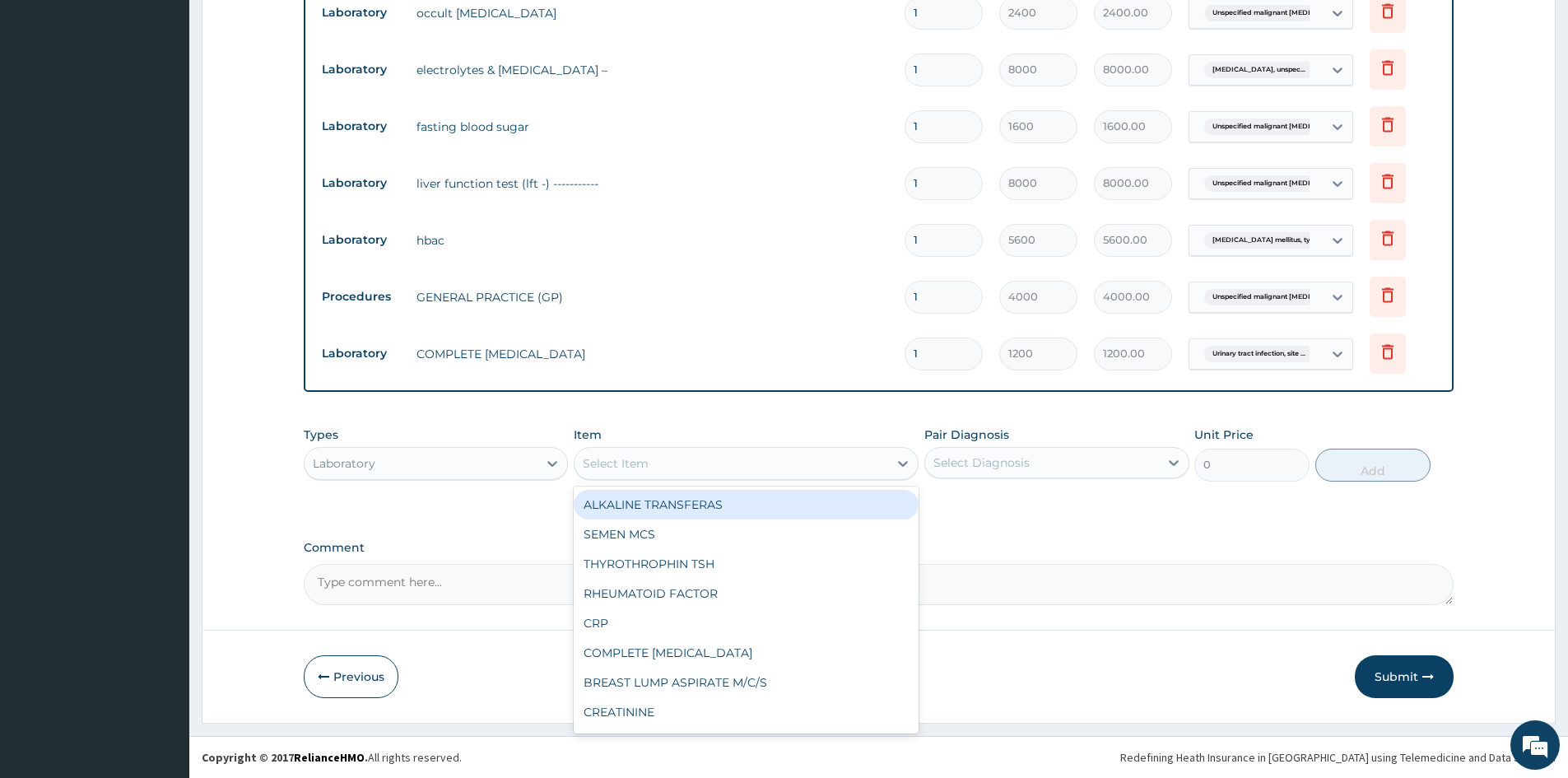
click at [591, 467] on div "Select Item" at bounding box center [616, 464] width 66 height 16
type input "FBC"
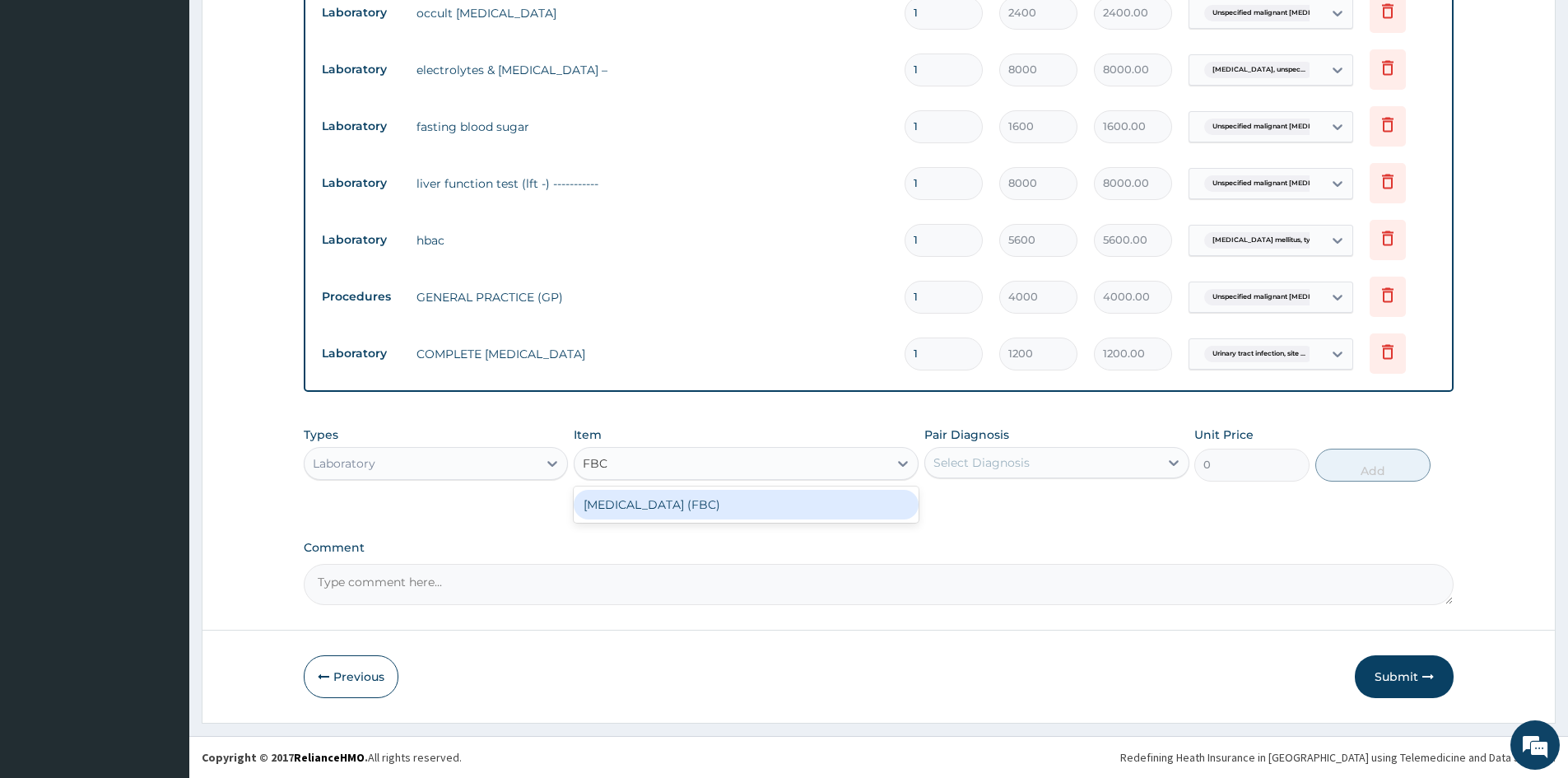
click at [599, 507] on div "FULL BLOOD COUNT (FBC)" at bounding box center [746, 505] width 345 height 30
type input "2400"
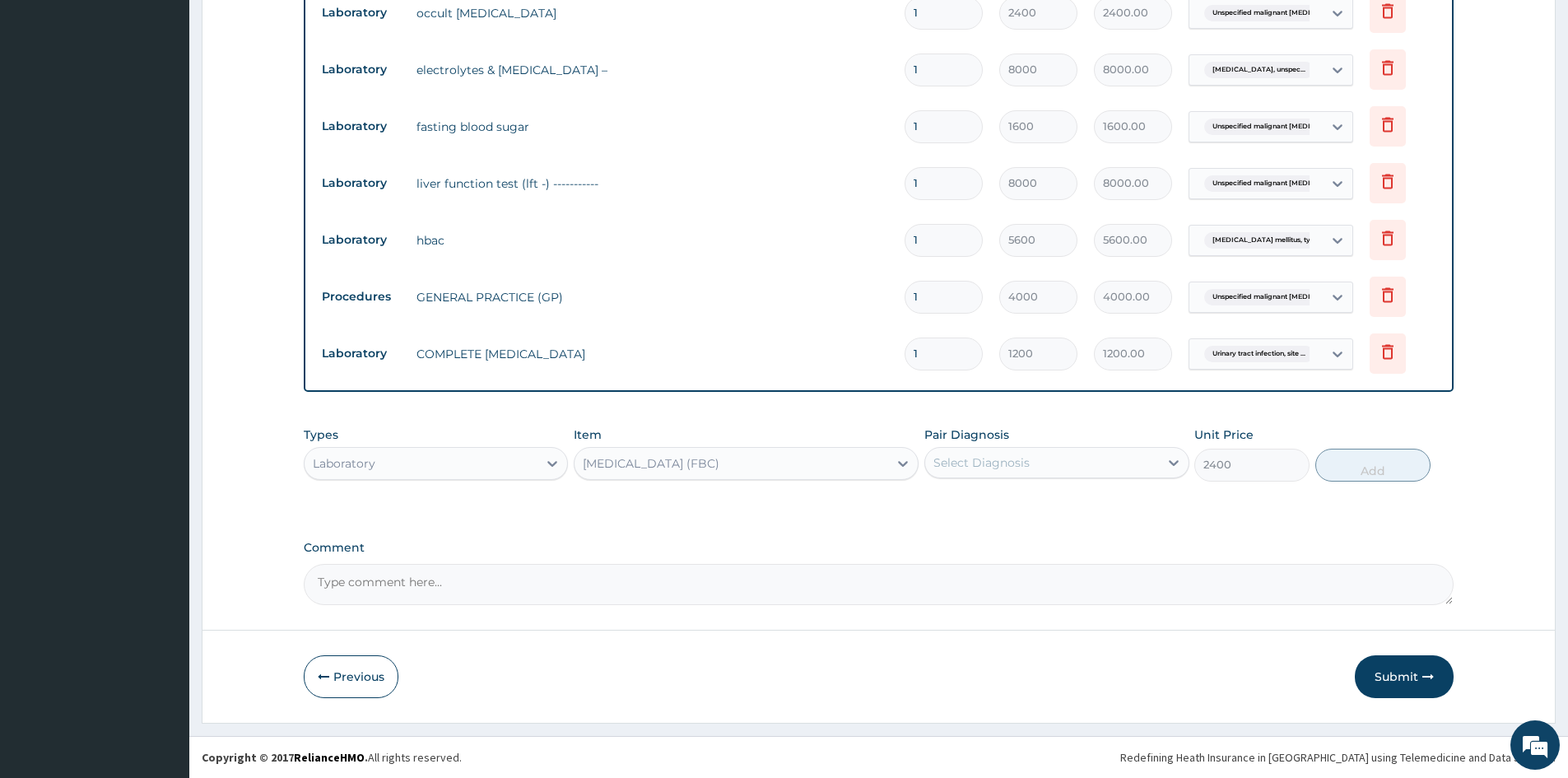
click at [976, 466] on div "Select Diagnosis" at bounding box center [981, 463] width 96 height 16
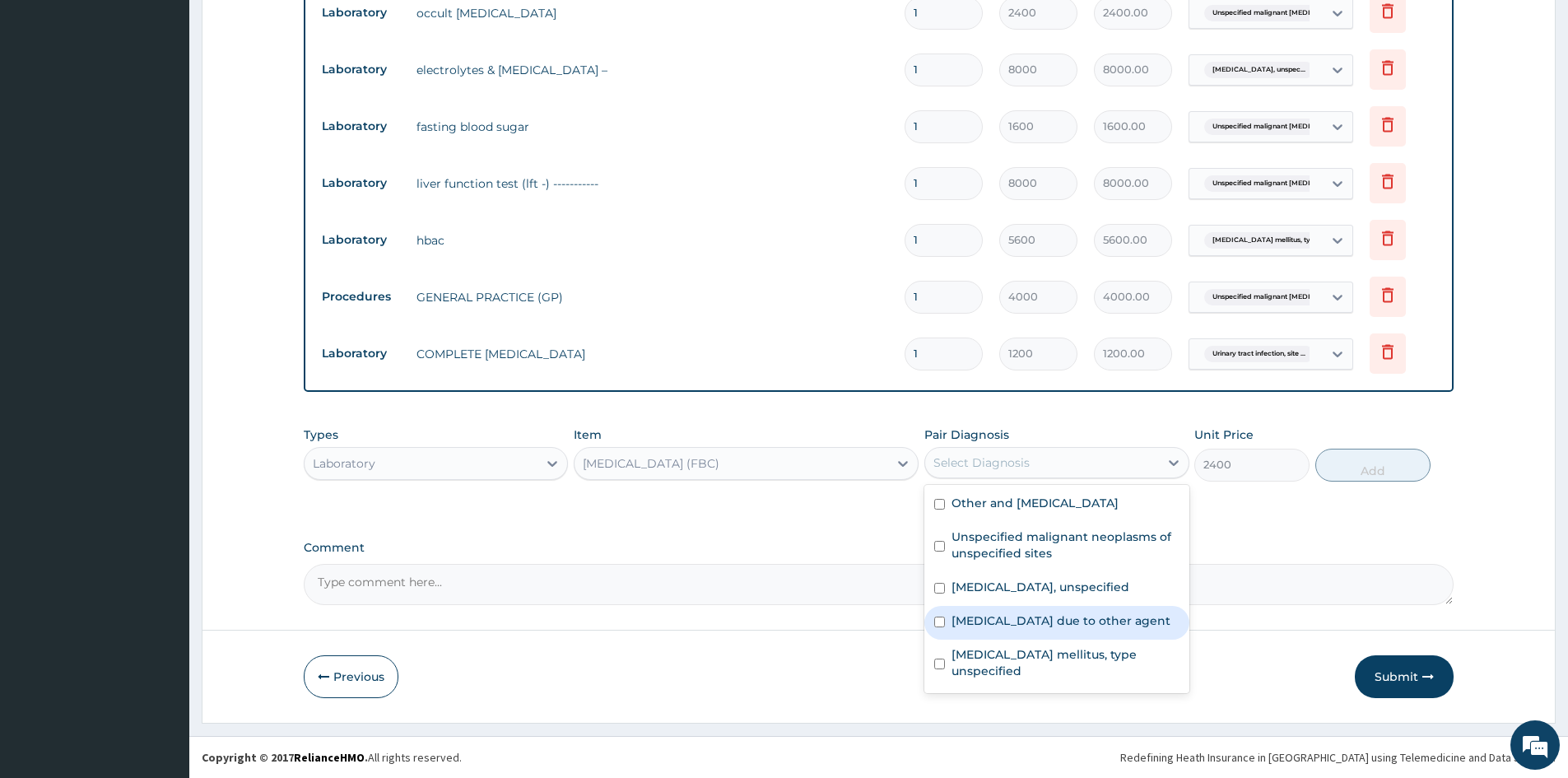
click at [945, 623] on div "Urinary tract infection, site not specified due to other agent" at bounding box center [1056, 623] width 264 height 34
checkbox input "true"
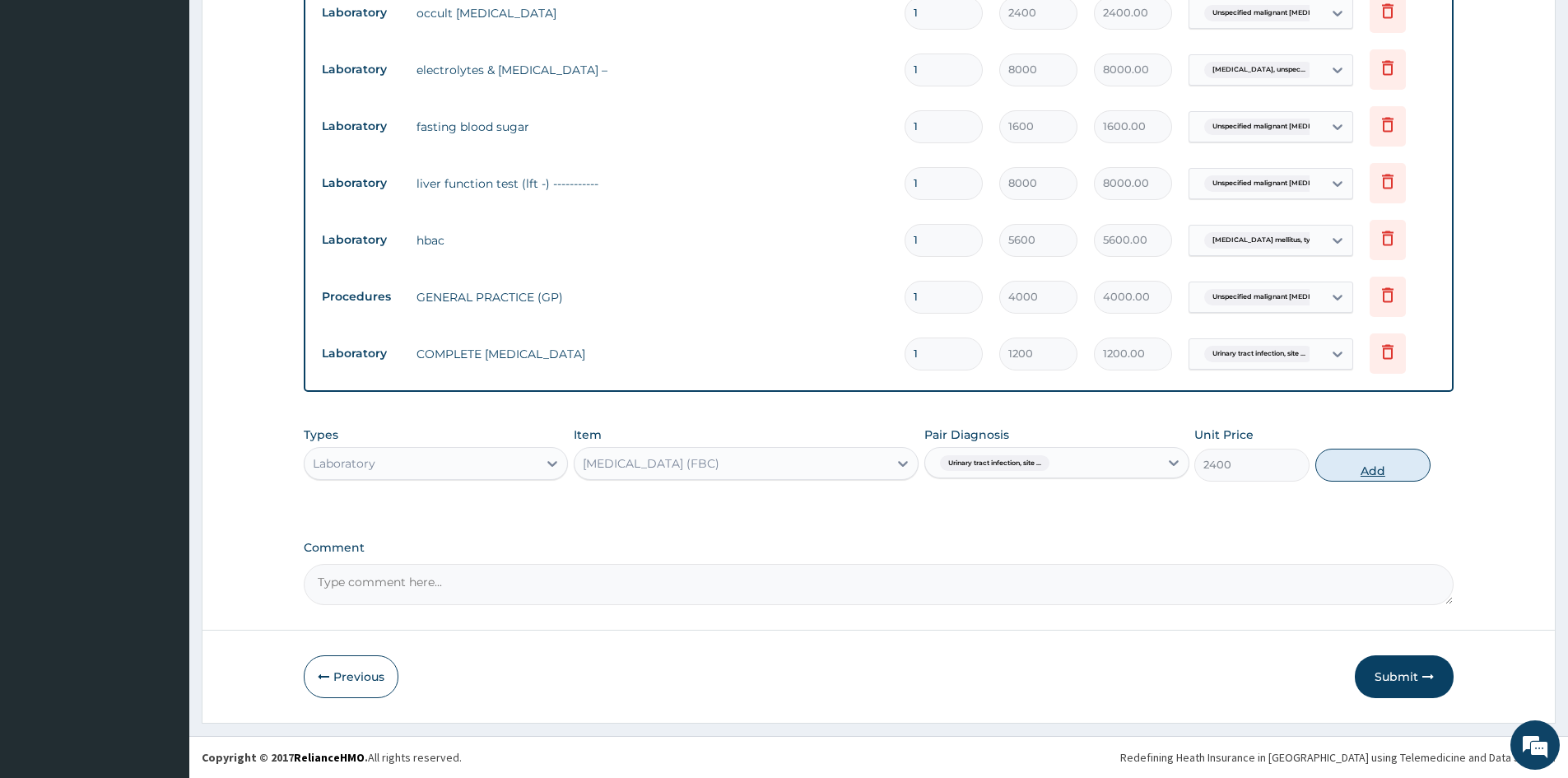
click at [1364, 467] on button "Add" at bounding box center [1372, 465] width 115 height 33
type input "0"
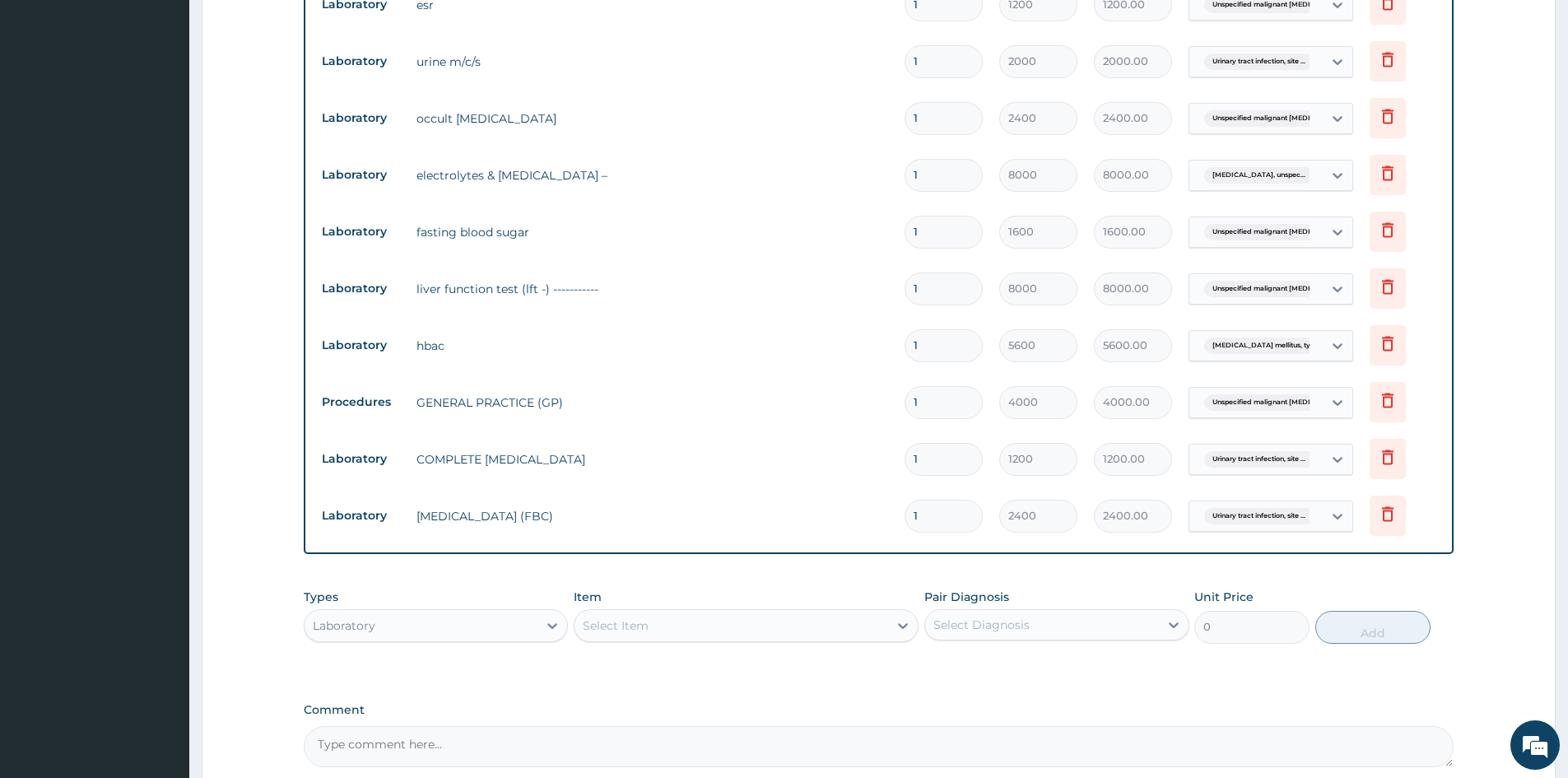
scroll to position [1028, 0]
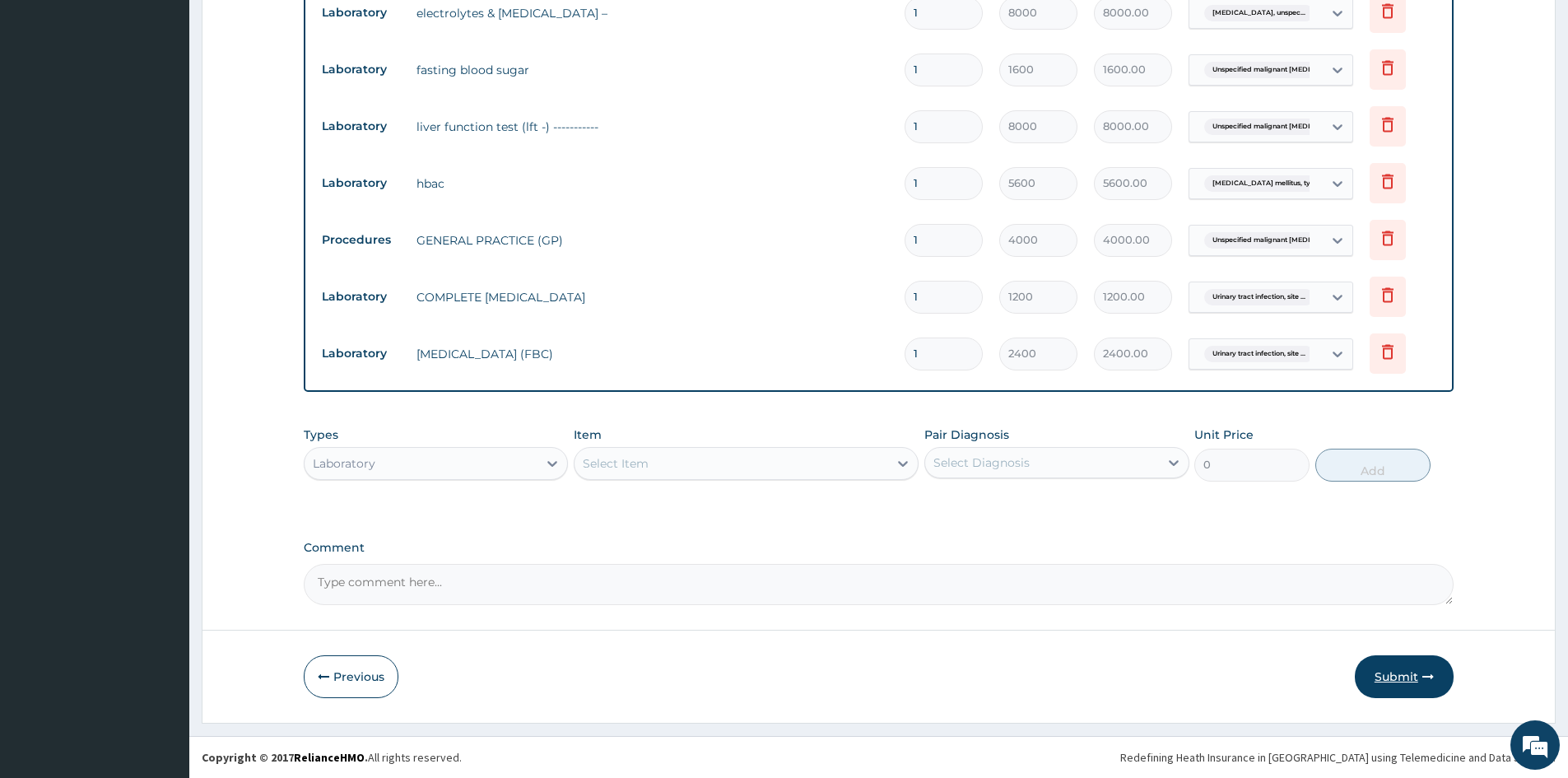
click at [1389, 680] on button "Submit" at bounding box center [1404, 677] width 99 height 43
